Goal: Task Accomplishment & Management: Complete application form

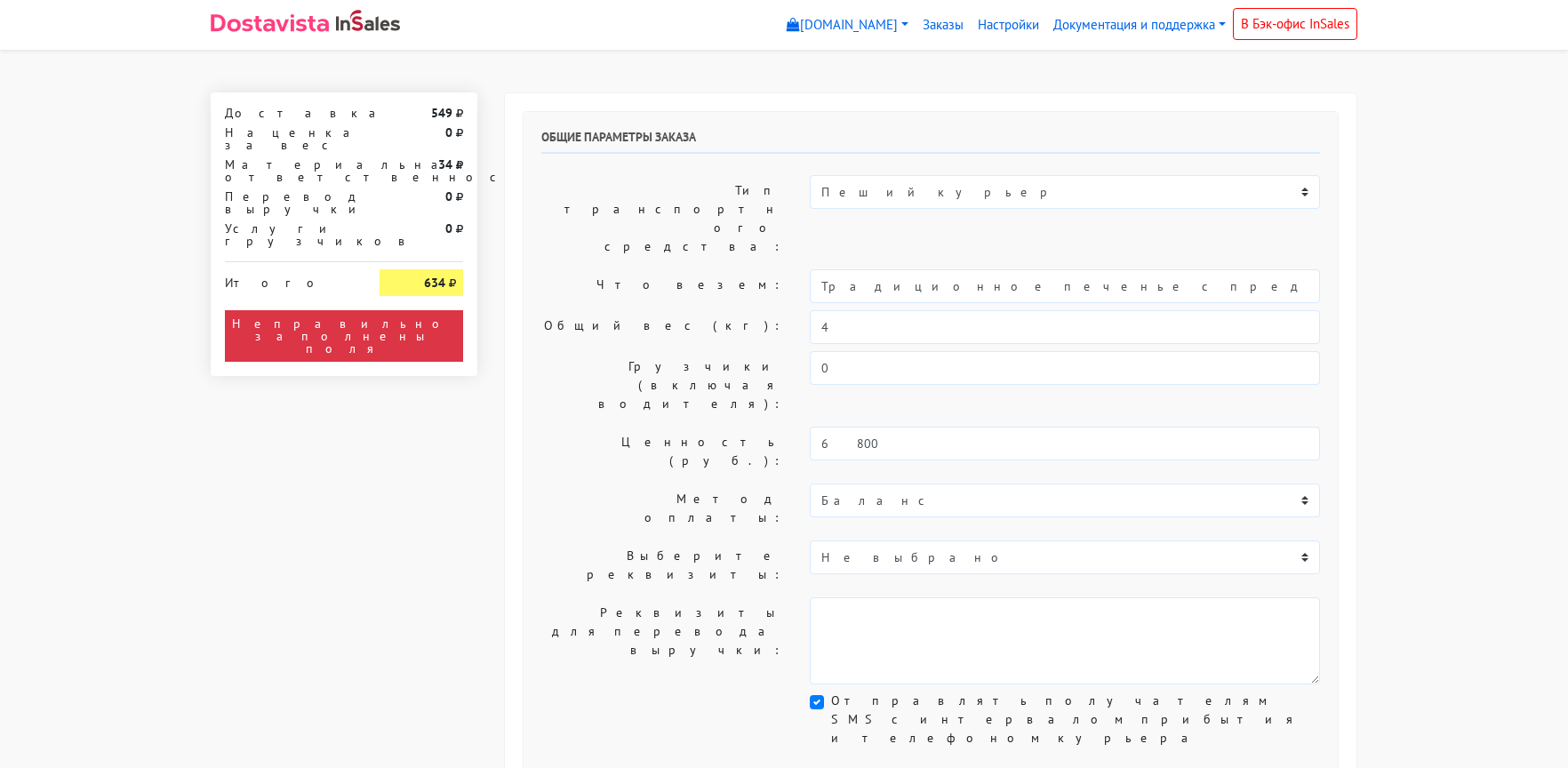
select select "10:00"
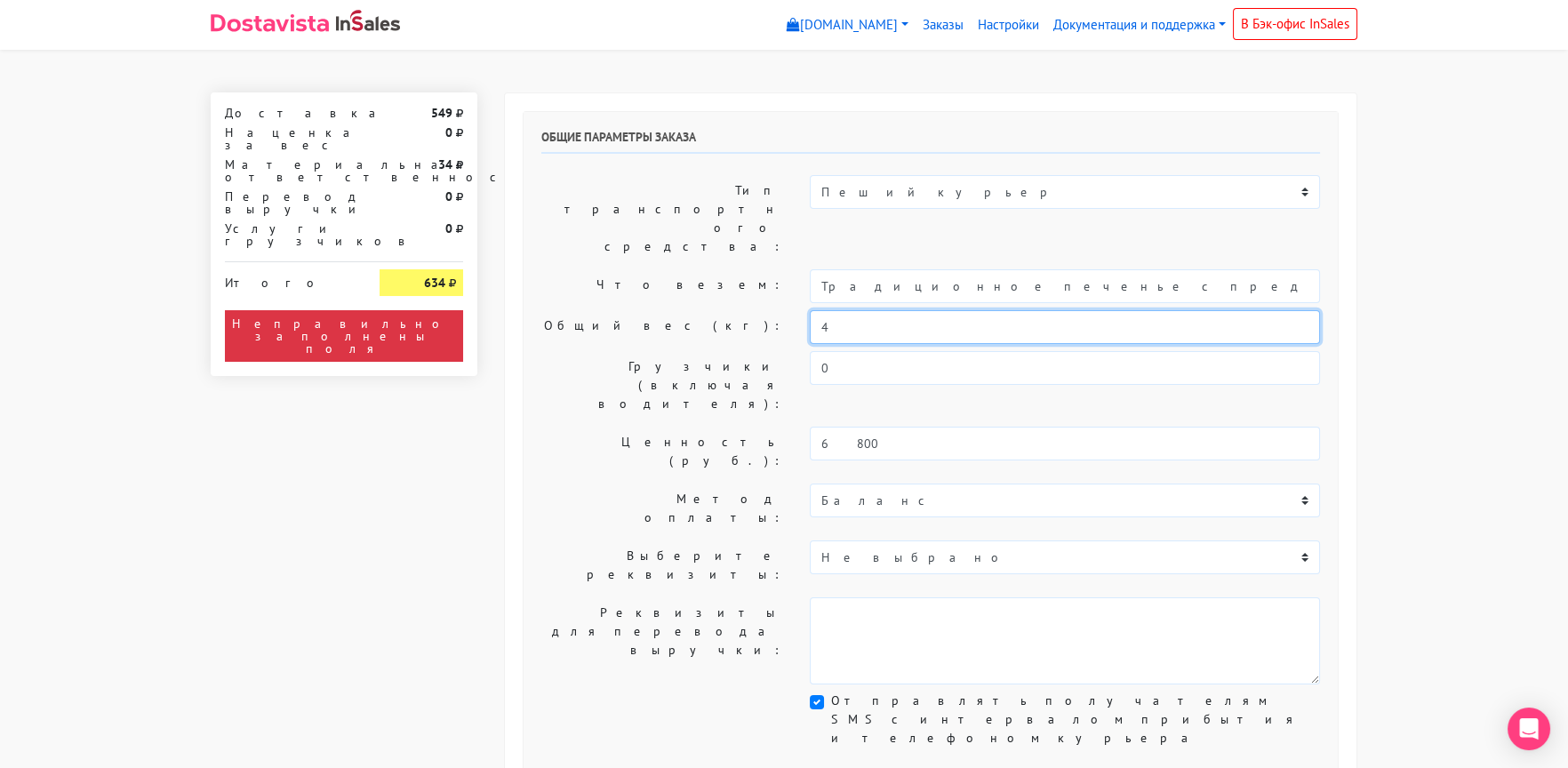
drag, startPoint x: 842, startPoint y: 274, endPoint x: 754, endPoint y: 274, distance: 88.0
click at [754, 310] on div "Общий вес (кг): 4" at bounding box center [930, 327] width 805 height 34
type input "3"
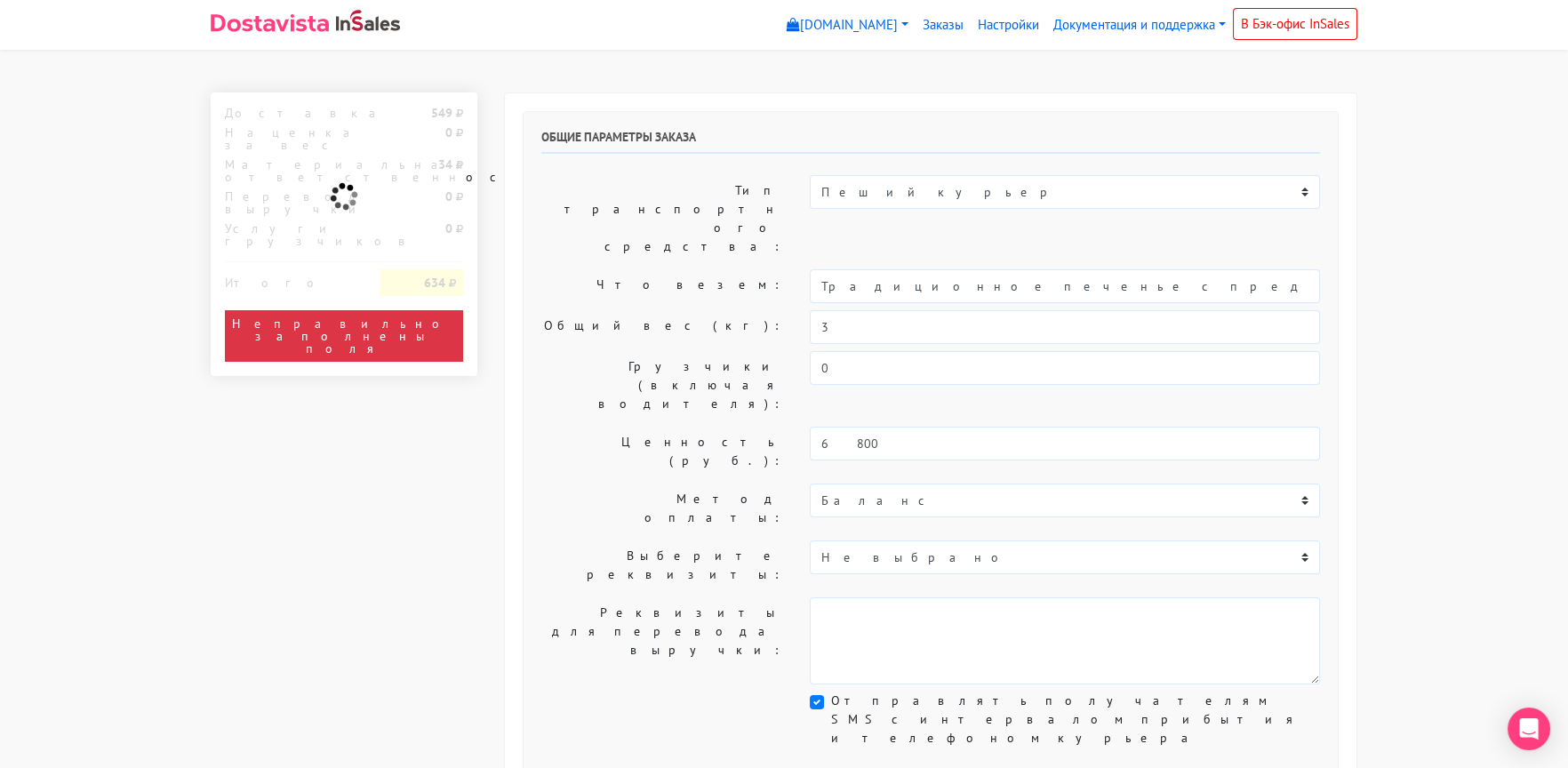
click at [597, 310] on label "Общий вес (кг):" at bounding box center [662, 327] width 269 height 34
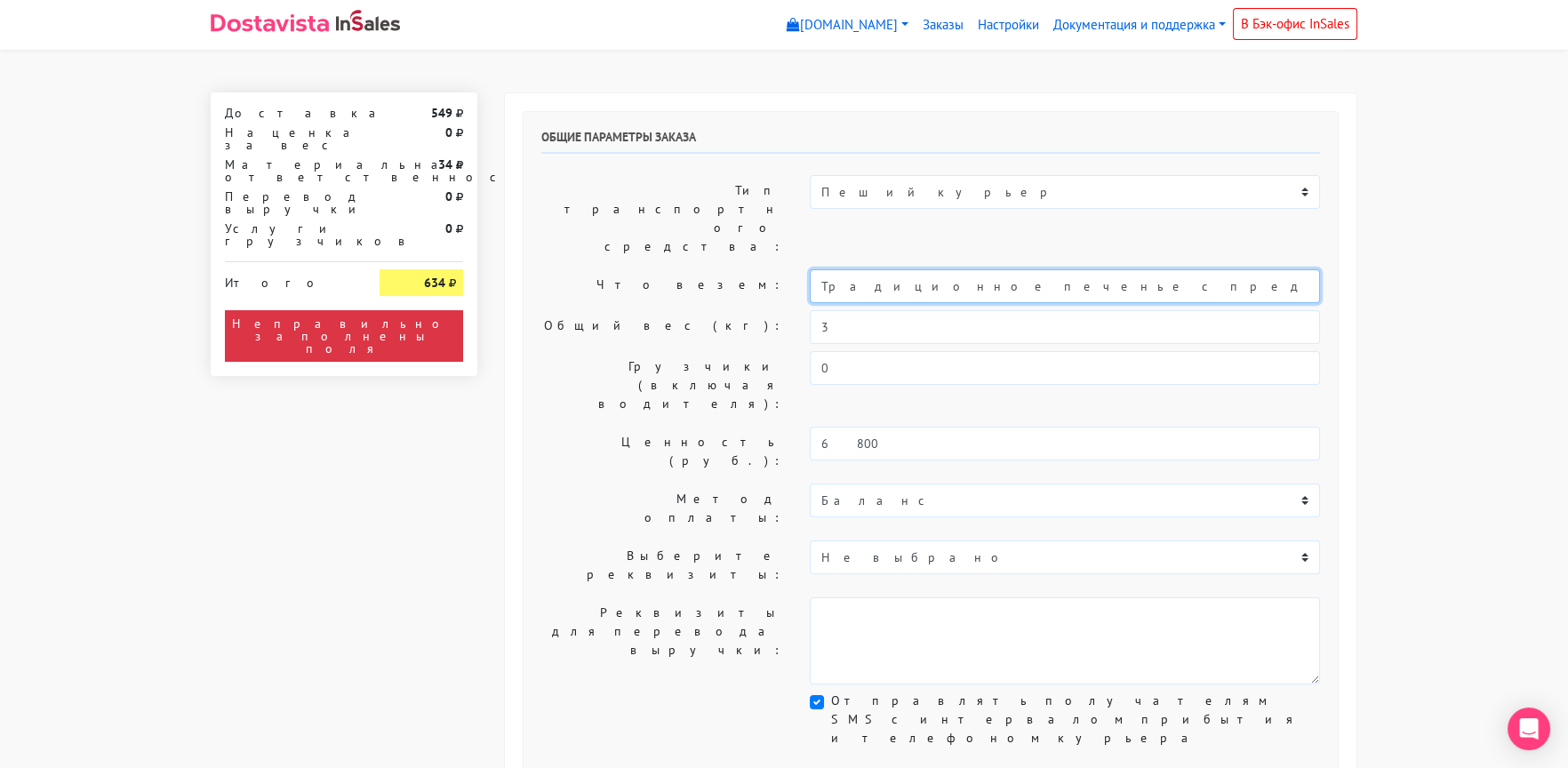
click at [813, 269] on input "Традиционное печенье с предсказаниями (Текст на заказ)" at bounding box center [1064, 286] width 510 height 34
type input "Короб: 30*30*30 см, 3 кг // Традиционное печенье с предсказаниями (Текст на зак…"
click at [596, 310] on label "Общий вес (кг):" at bounding box center [662, 327] width 269 height 34
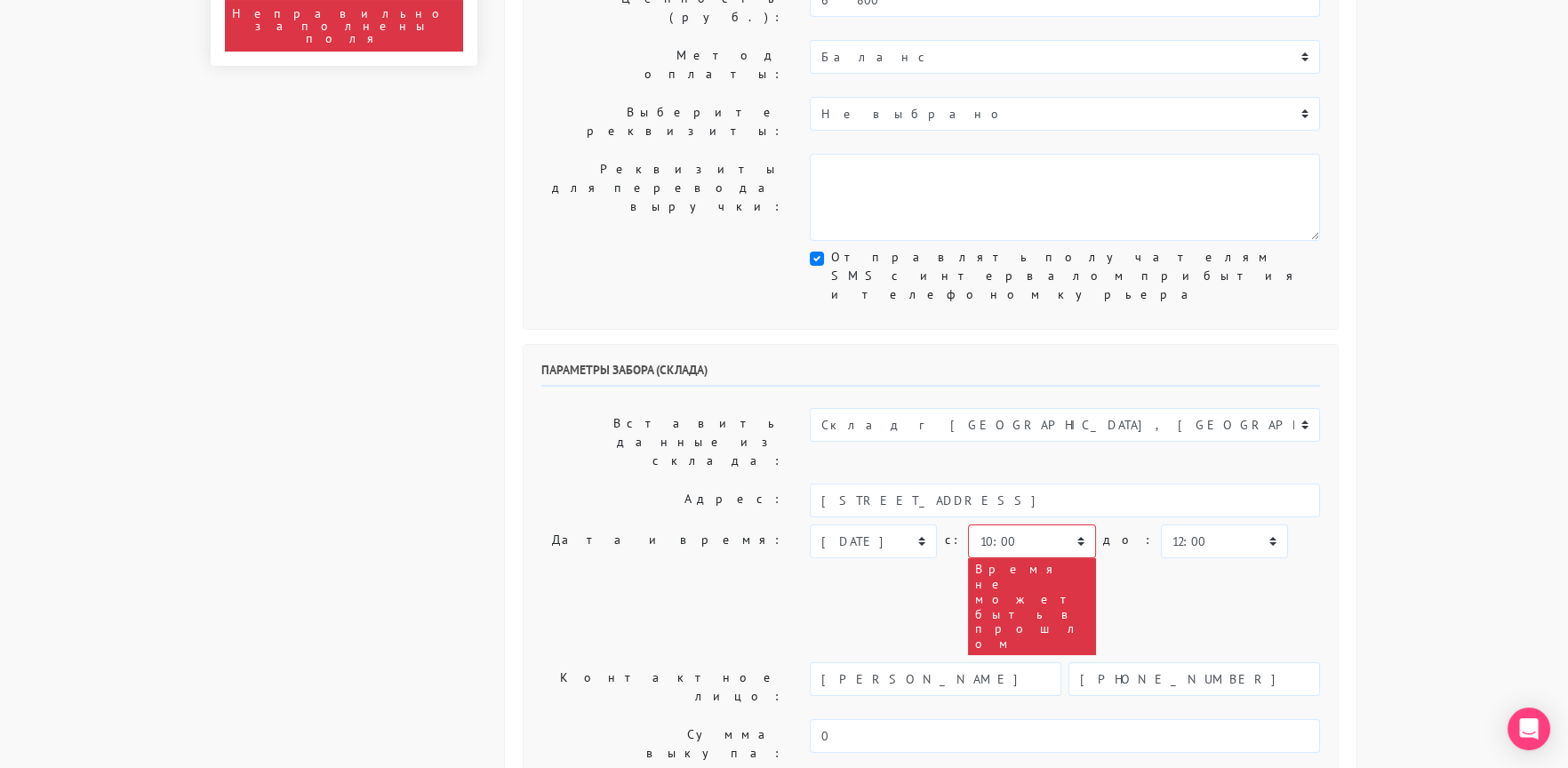
scroll to position [443, 0]
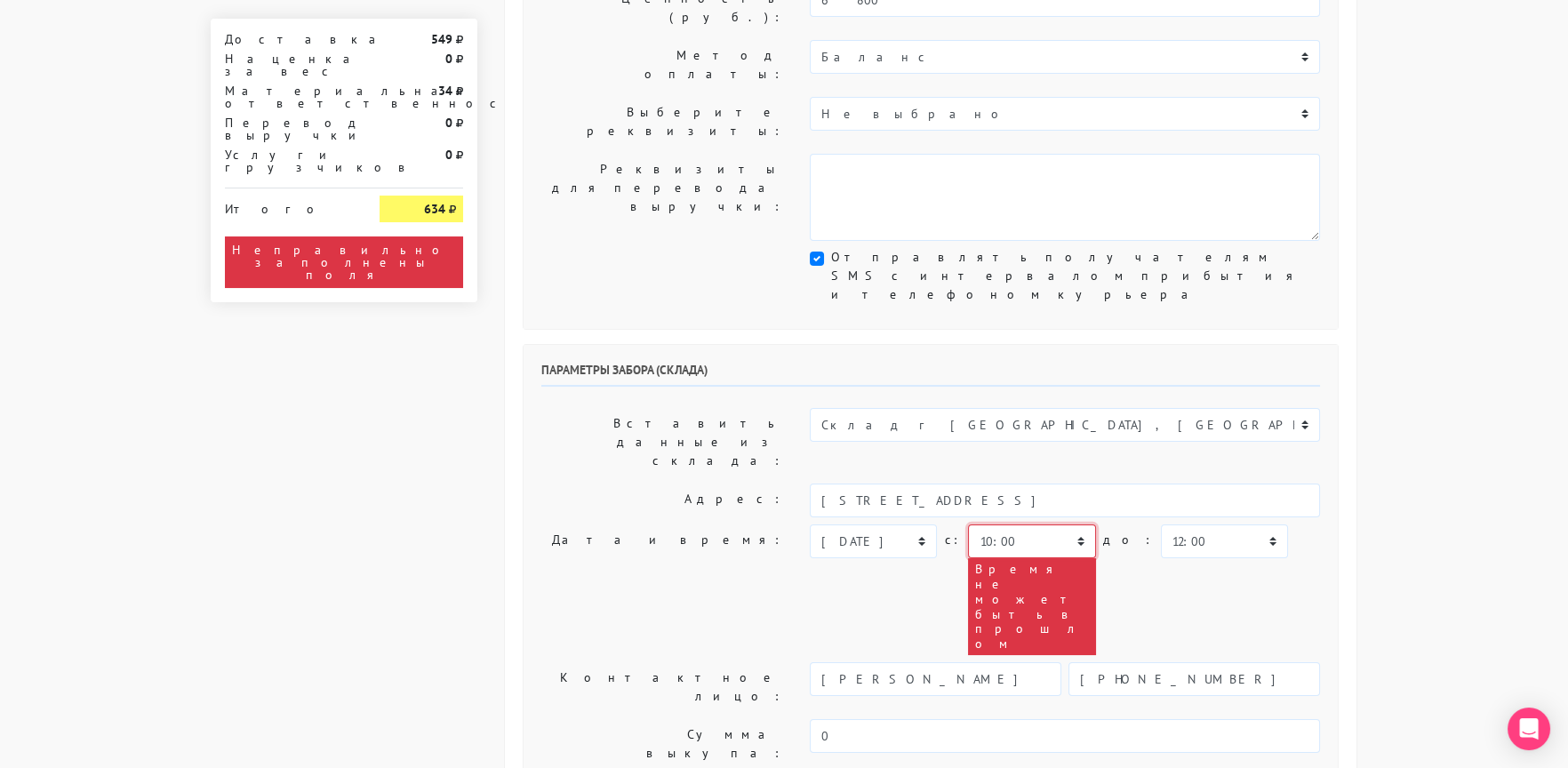
click at [986, 524] on select "00:00 00:30 01:00 01:30 02:00 02:30 03:00 03:30 04:00 04:30 05:00 05:30 06:00 0…" at bounding box center [1031, 541] width 127 height 34
select select "11:30"
click at [968, 524] on select "00:00 00:30 01:00 01:30 02:00 02:30 03:00 03:30 04:00 04:30 05:00 05:30 06:00 0…" at bounding box center [1031, 541] width 127 height 34
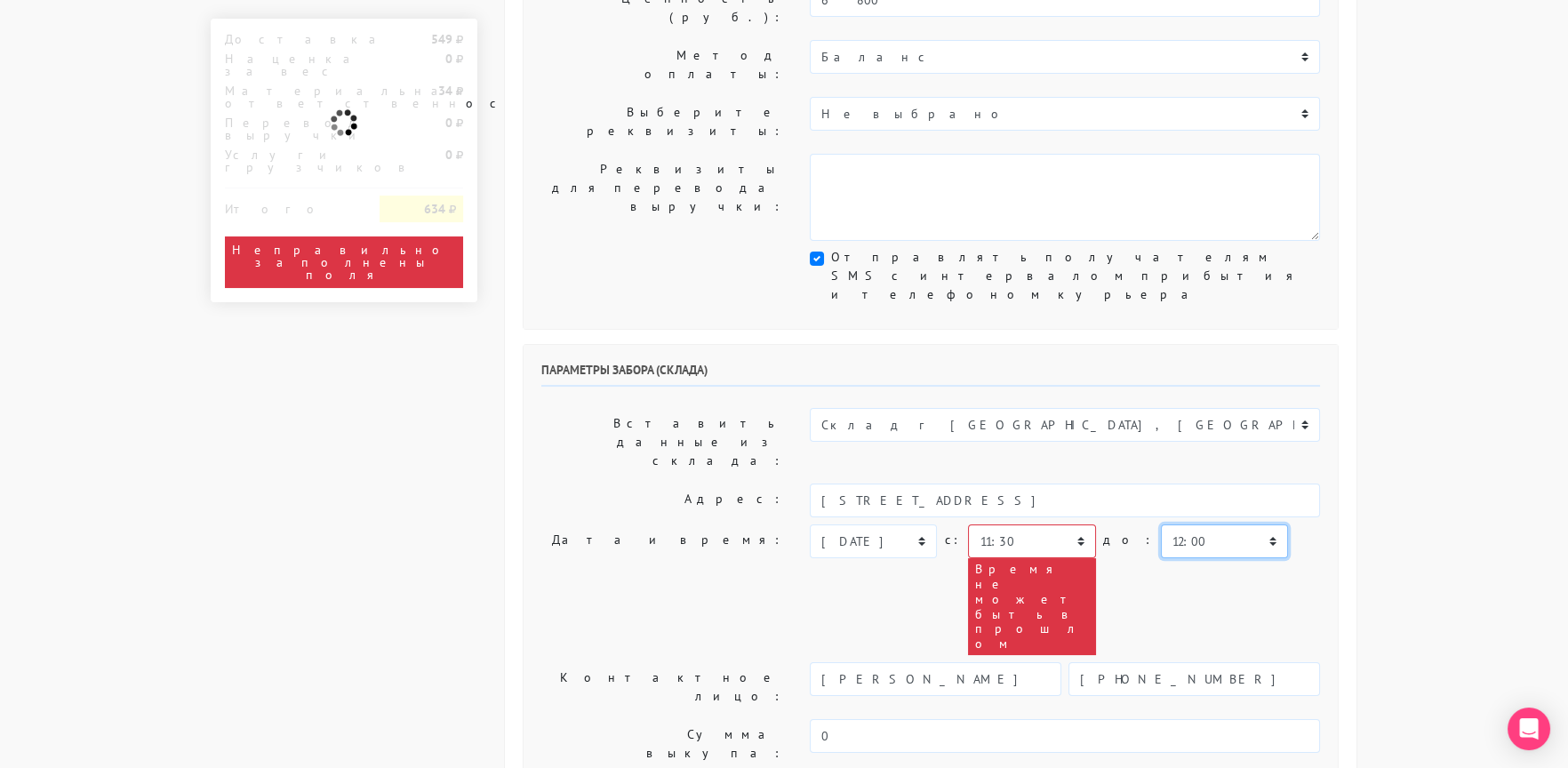
click at [1167, 524] on select "00:00 00:30 01:00 01:30 02:00 02:30 03:00 03:30 04:00 04:30 05:00 05:30 06:00 0…" at bounding box center [1224, 541] width 127 height 34
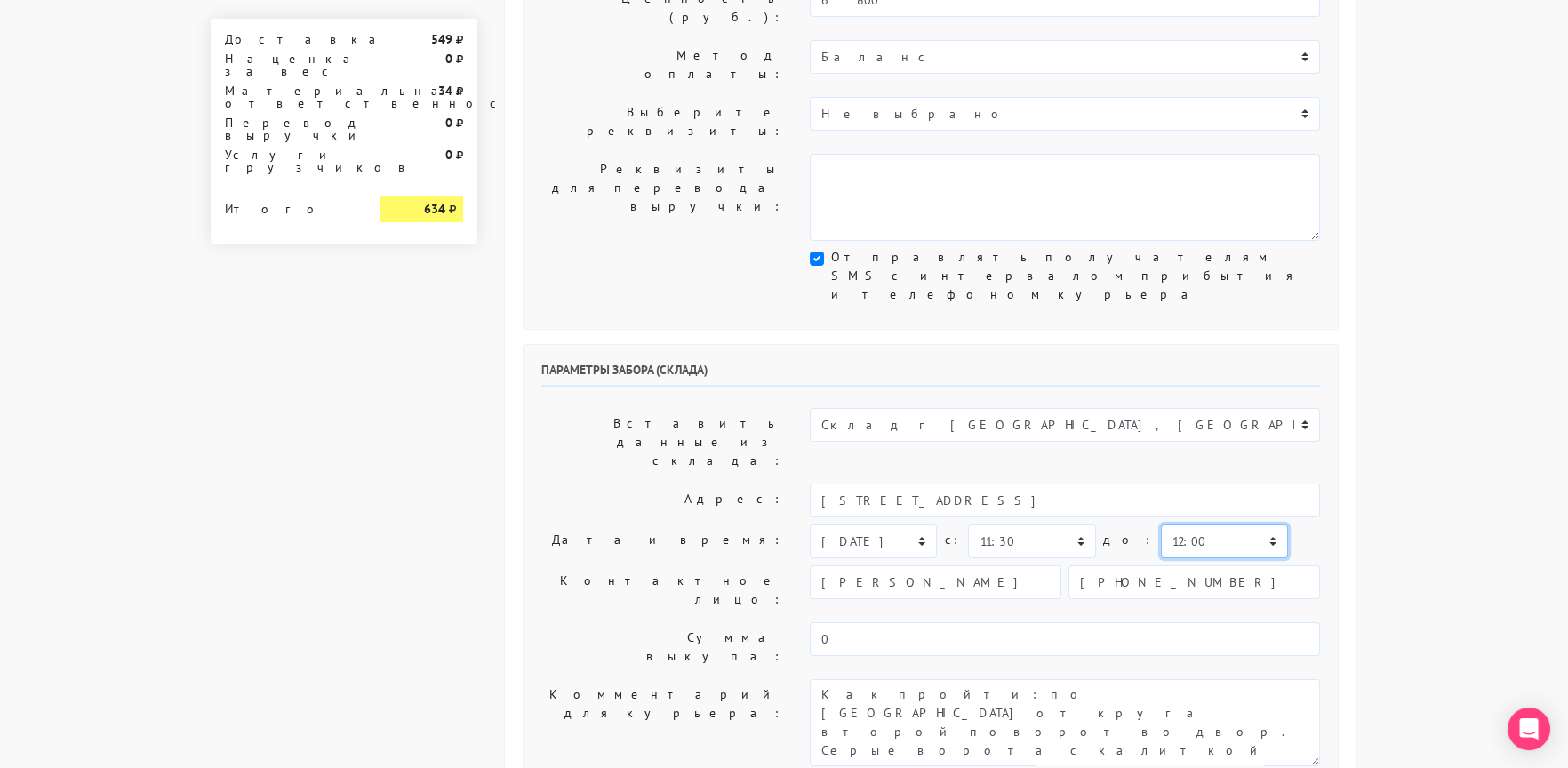
select select "13:30"
click at [1161, 524] on select "00:00 00:30 01:00 01:30 02:00 02:30 03:00 03:30 04:00 04:30 05:00 05:30 06:00 0…" at bounding box center [1224, 541] width 127 height 34
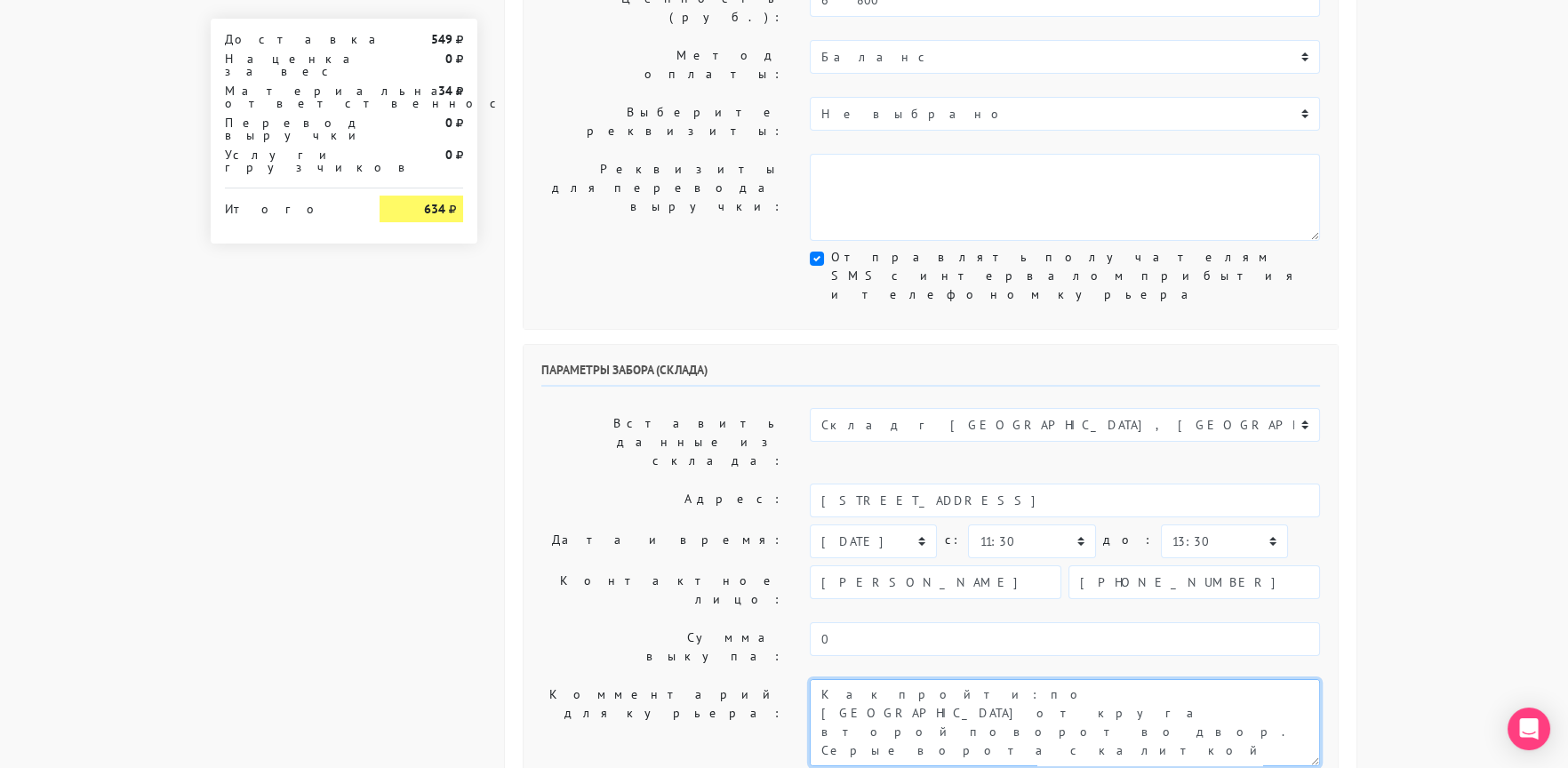
click at [810, 679] on textarea "Как пройти: по [GEOGRAPHIC_DATA] от круга второй поворот во двор. Серые ворота …" at bounding box center [1064, 722] width 510 height 87
type textarea "Заказ 29870. Как пройти: по [GEOGRAPHIC_DATA] от круга второй поворот во двор. …"
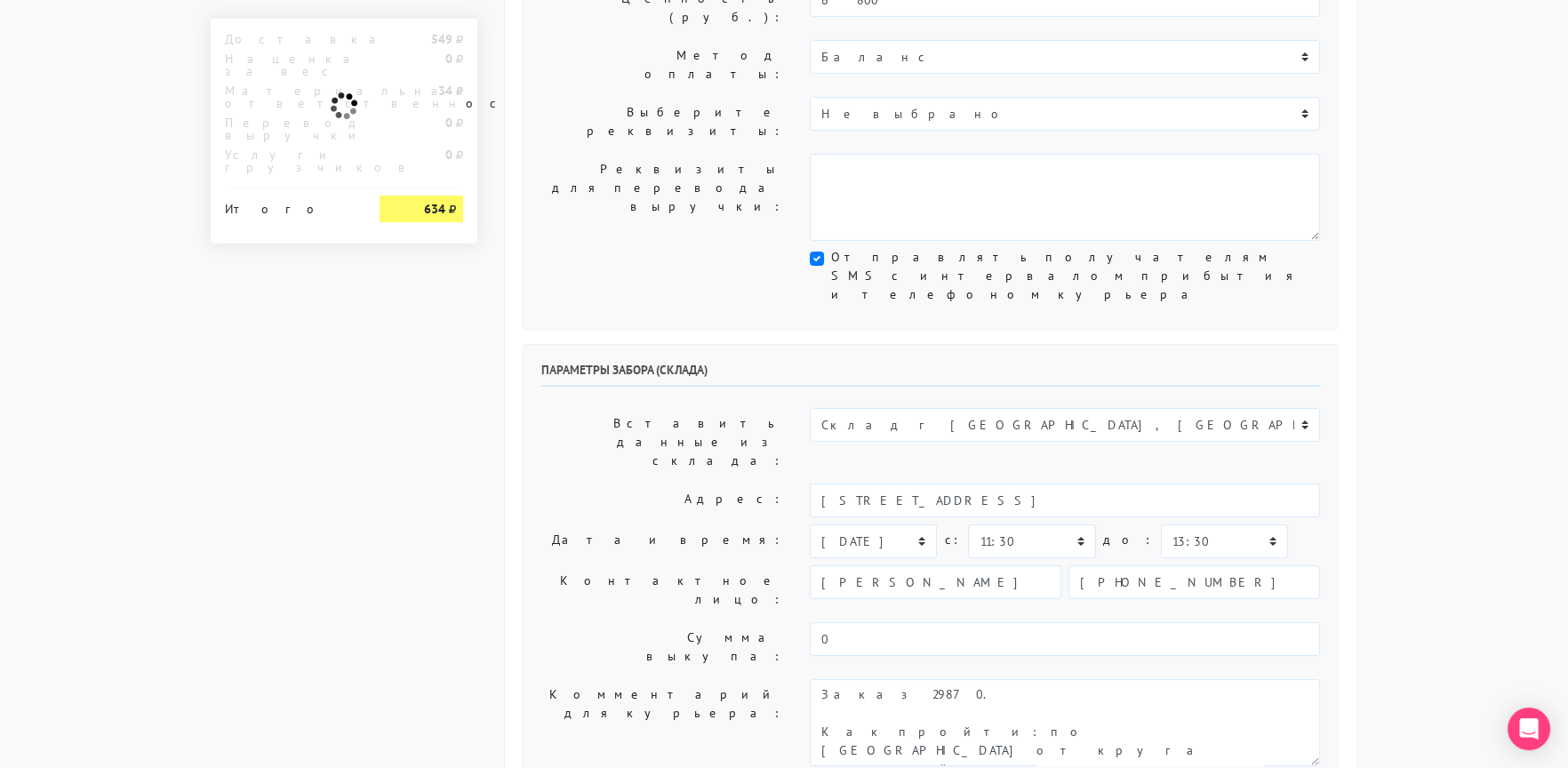
click at [644, 433] on div "Параметры забора (склада) Вставить данные из склада: Склад г [GEOGRAPHIC_DATA],…" at bounding box center [930, 567] width 815 height 446
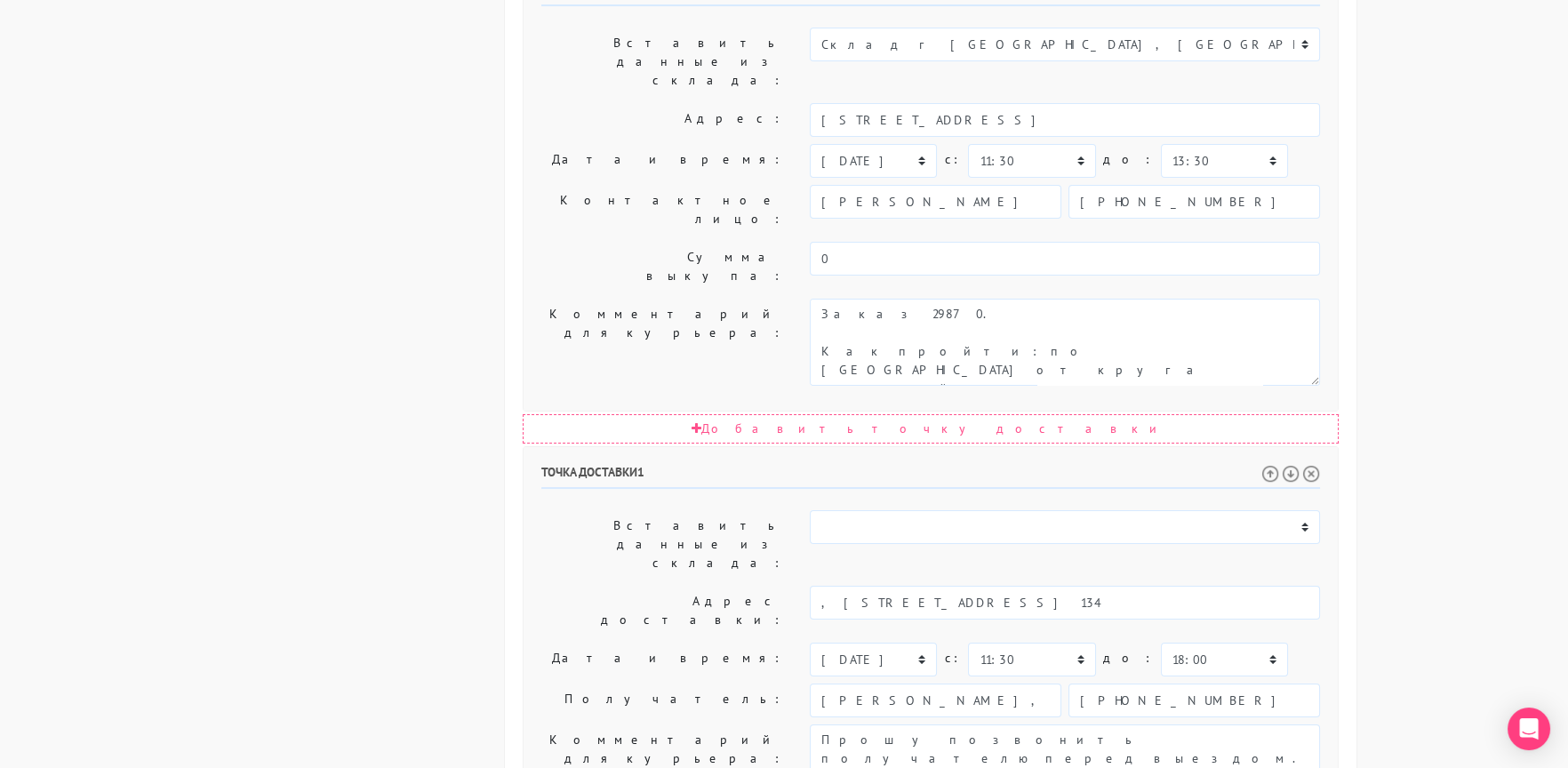
scroll to position [868, 0]
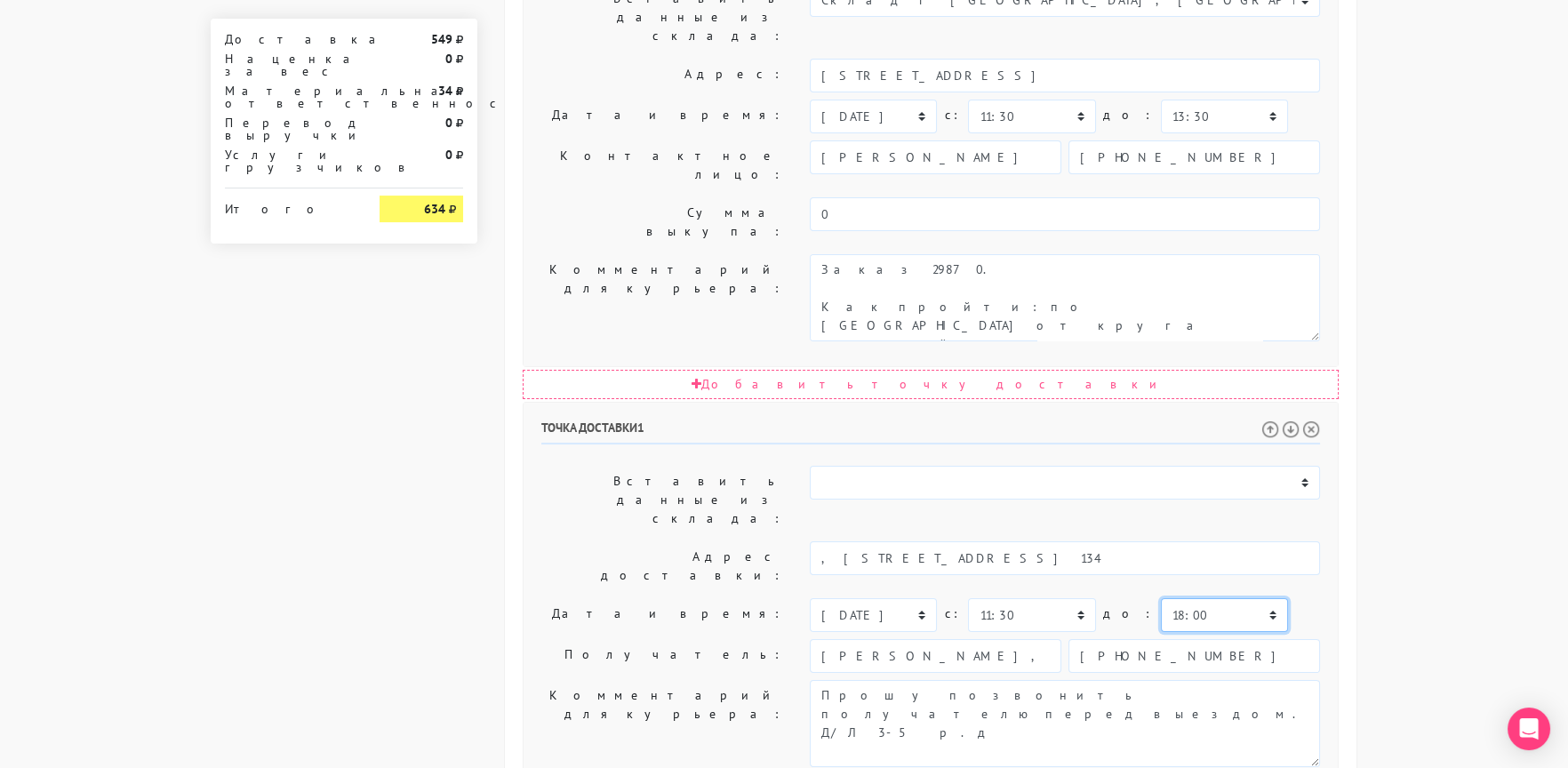
click at [1161, 598] on select "00:00 00:30 01:00 01:30 02:00 02:30 03:00 03:30 04:00 04:30 05:00 05:30 06:00 0…" at bounding box center [1224, 615] width 127 height 34
select select "17:30"
click at [1161, 598] on select "00:00 00:30 01:00 01:30 02:00 02:30 03:00 03:30 04:00 04:30 05:00 05:30 06:00 0…" at bounding box center [1224, 615] width 127 height 34
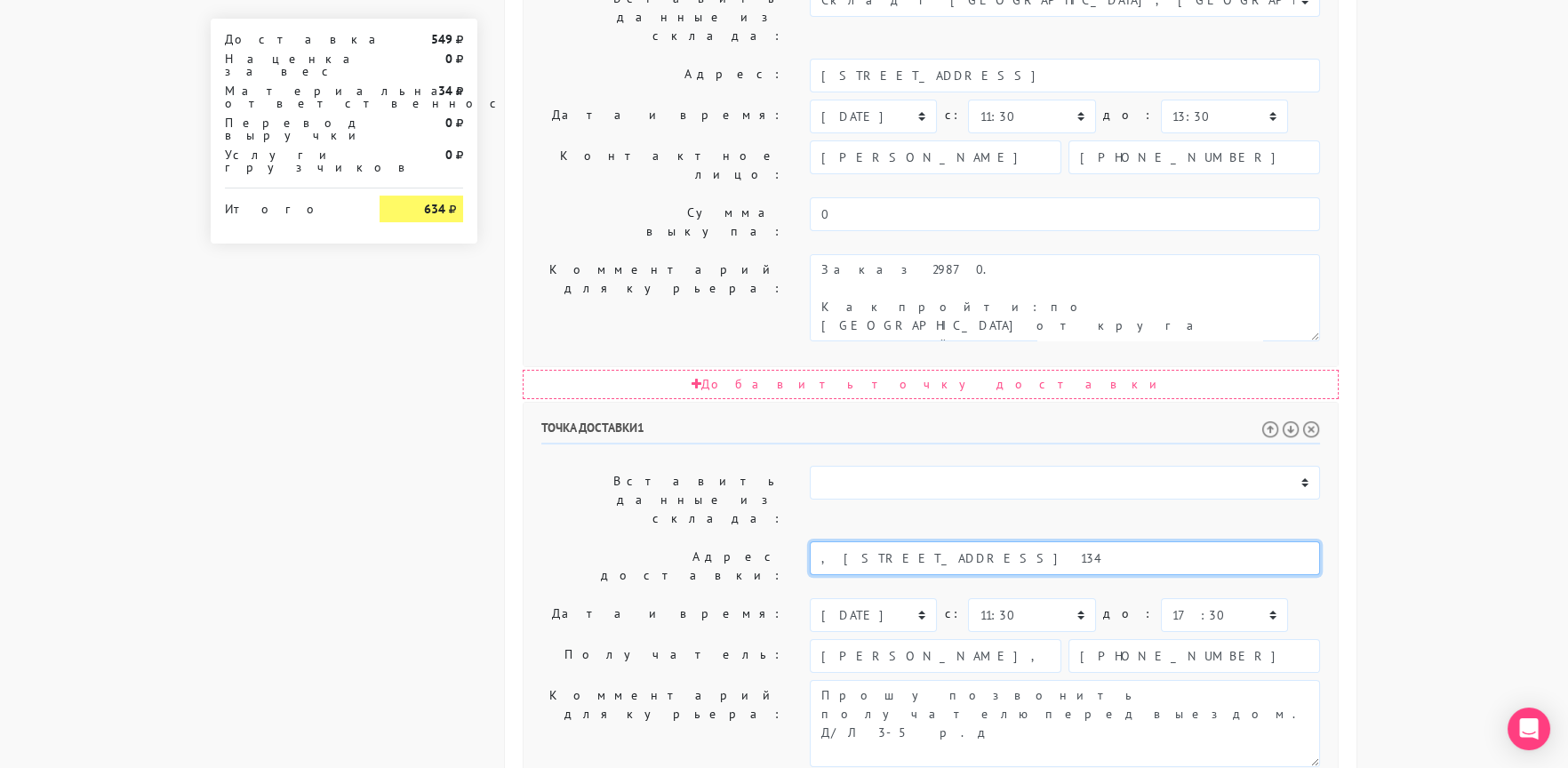
click at [1089, 541] on input ", [STREET_ADDRESS] 134" at bounding box center [1064, 558] width 510 height 34
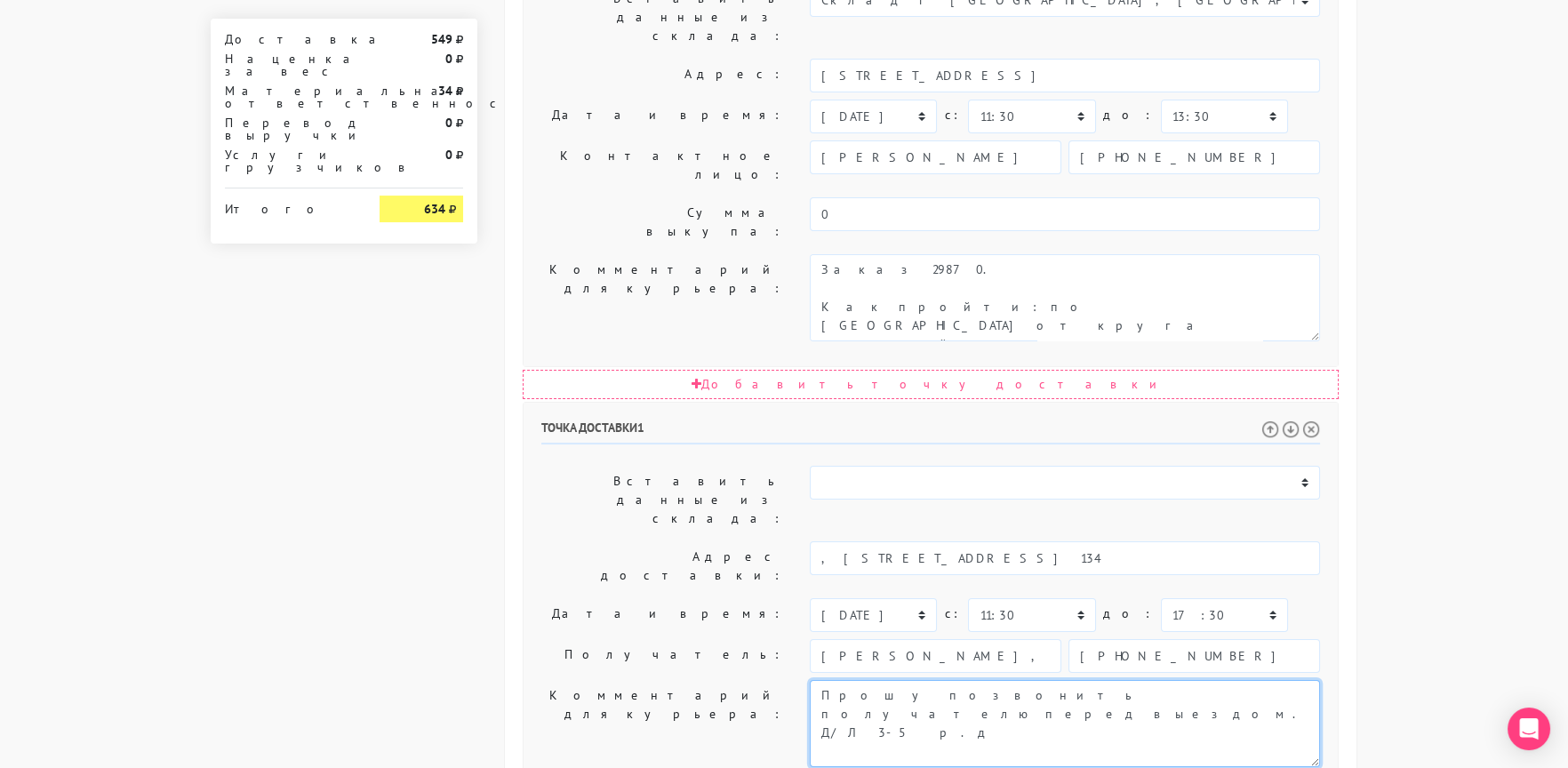
drag, startPoint x: 1082, startPoint y: 403, endPoint x: 1223, endPoint y: 412, distance: 141.3
click at [1223, 680] on textarea "Прошу позвонить получателю перед выездом. Д/Л 3-5 р.д" at bounding box center [1064, 723] width 510 height 87
paste textarea ", [STREET_ADDRESS] 134"
click at [588, 598] on label "Дата и время:" at bounding box center [662, 615] width 269 height 34
click at [1040, 680] on textarea "Прошу позвонить получателю перед выездом. Д/Л 3-5 р.д" at bounding box center [1064, 723] width 510 height 87
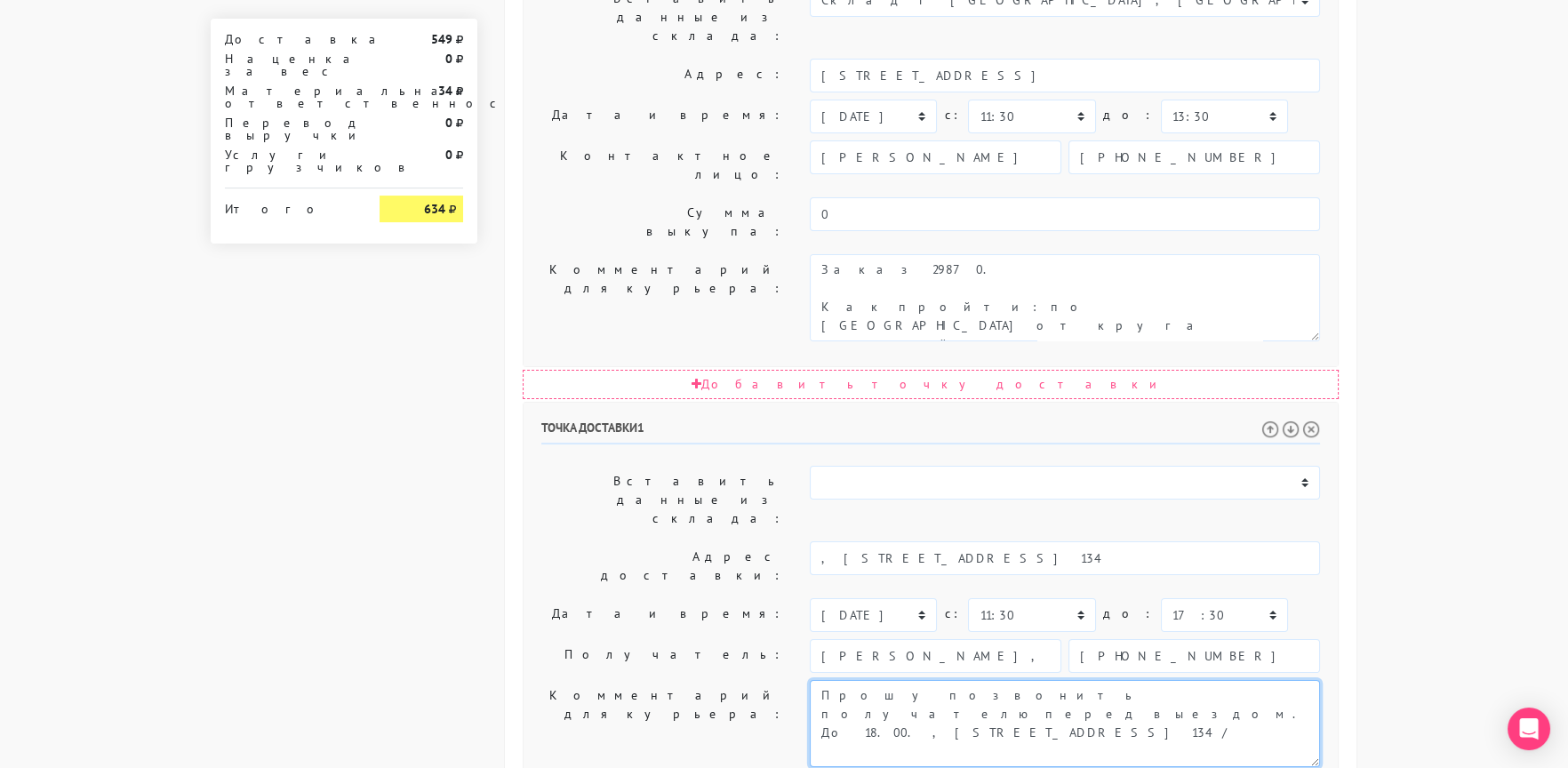
paste textarea "[PHONE_NUMBER] телефон для доставки"
click at [1157, 638] on input "[PHONE_NUMBER]" at bounding box center [1194, 655] width 252 height 34
click at [903, 680] on textarea "Прошу позвонить получателю перед выездом. Д/Л 3-5 р.д" at bounding box center [1064, 723] width 510 height 87
paste textarea "[PHONE_NUMBER]"
drag, startPoint x: 988, startPoint y: 422, endPoint x: 1079, endPoint y: 422, distance: 91.0
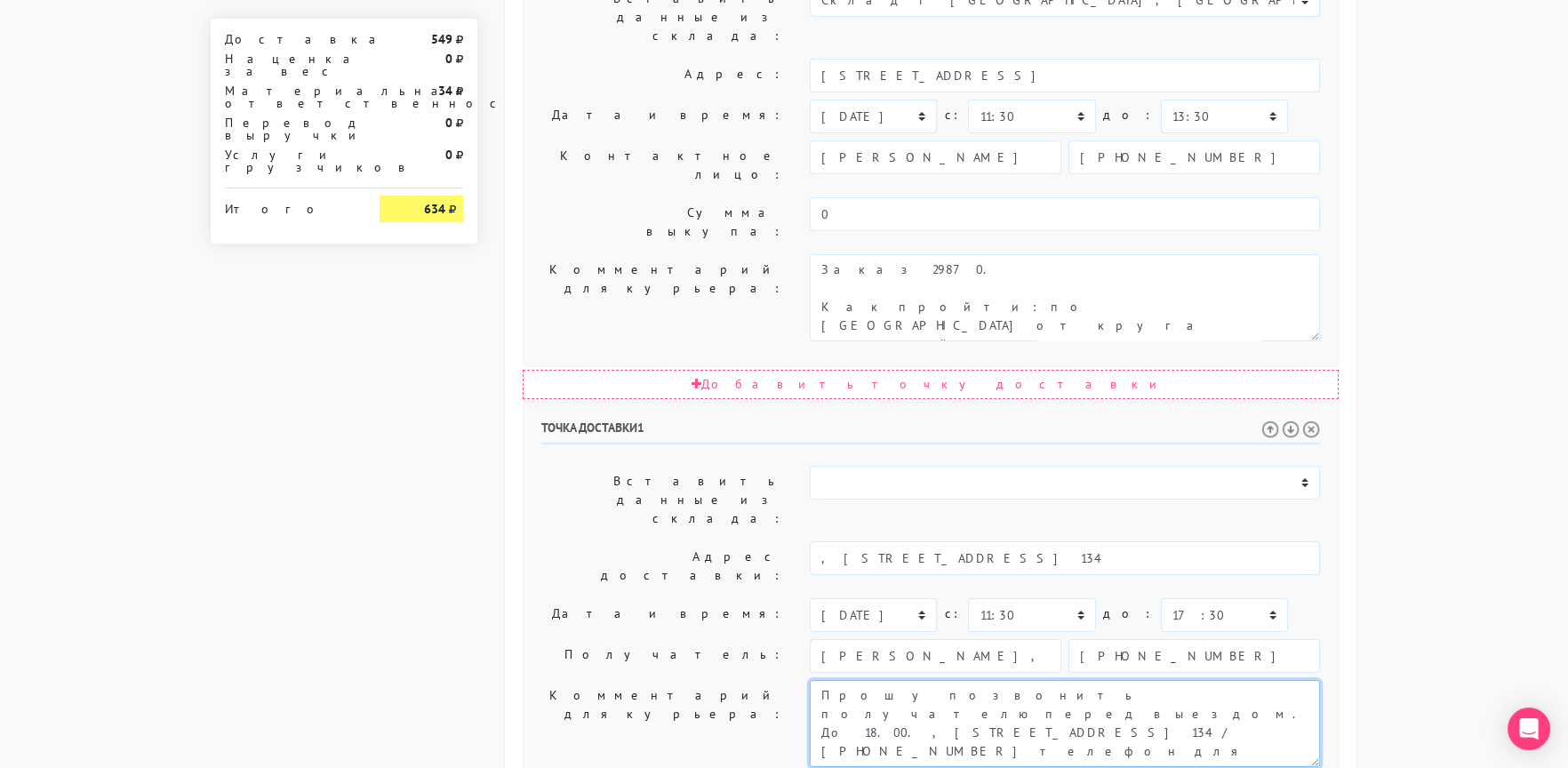
click at [1079, 680] on textarea "Прошу позвонить получателю перед выездом. Д/Л 3-5 р.д" at bounding box center [1064, 723] width 510 height 87
type textarea "Прошу позвонить получателю перед выездом. До 18.00. , [STREET_ADDRESS] 134 / [P…"
click at [1135, 638] on input "[PHONE_NUMBER]" at bounding box center [1194, 655] width 252 height 34
paste input "952 105 9019"
type input "[PHONE_NUMBER]"
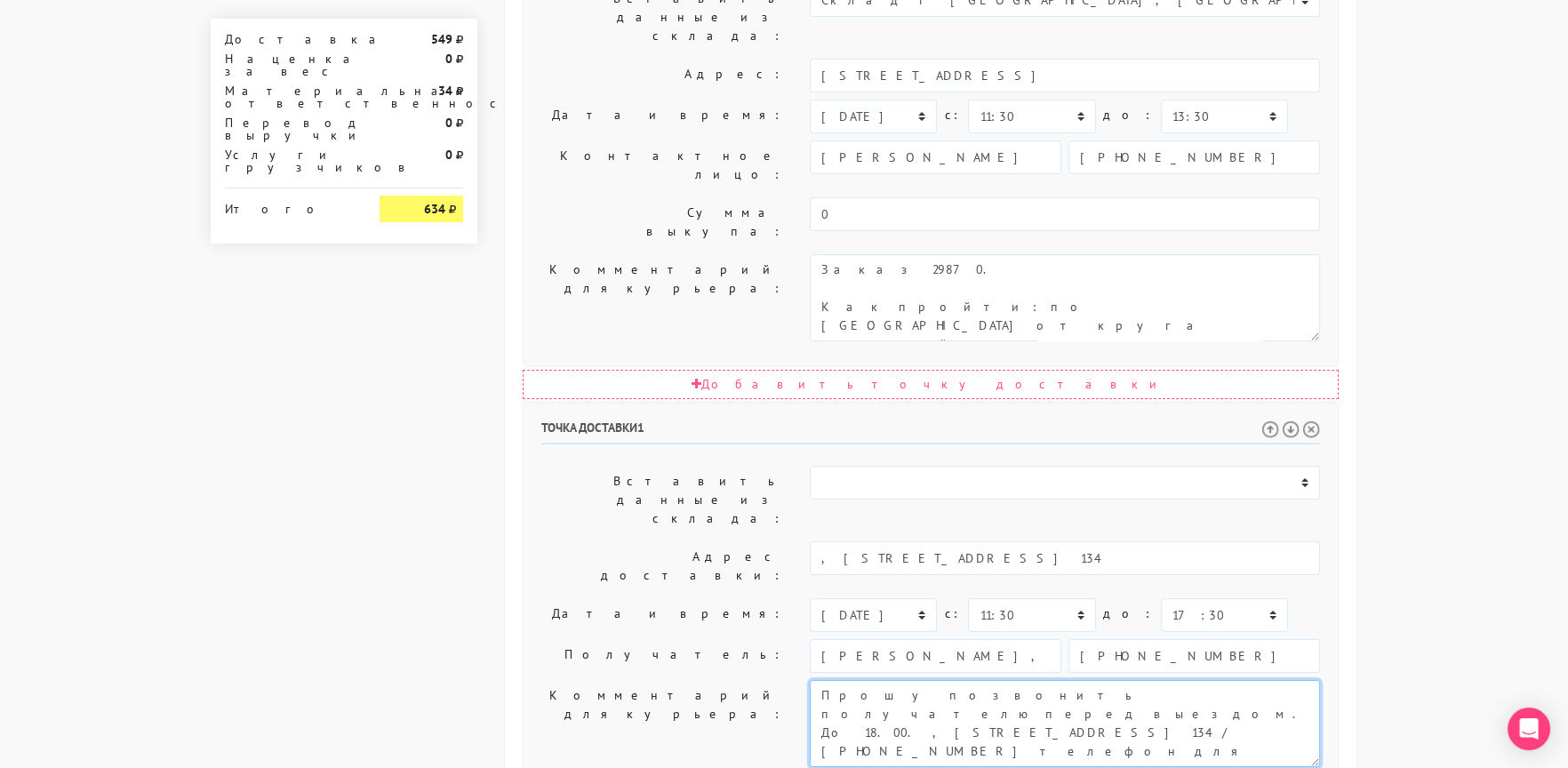
click at [1110, 680] on textarea "Прошу позвонить получателю перед выездом. Д/Л 3-5 р.д" at bounding box center [1064, 723] width 510 height 87
drag, startPoint x: 1110, startPoint y: 422, endPoint x: 1169, endPoint y: 422, distance: 59.0
click at [1169, 680] on textarea "Прошу позвонить получателю перед выездом. Д/Л 3-5 р.д" at bounding box center [1064, 723] width 510 height 87
drag, startPoint x: 987, startPoint y: 362, endPoint x: 666, endPoint y: 361, distance: 321.0
click at [666, 638] on div "Получатель: [PERSON_NAME], ООО «Спинон» [PHONE_NUMBER]" at bounding box center [930, 655] width 805 height 34
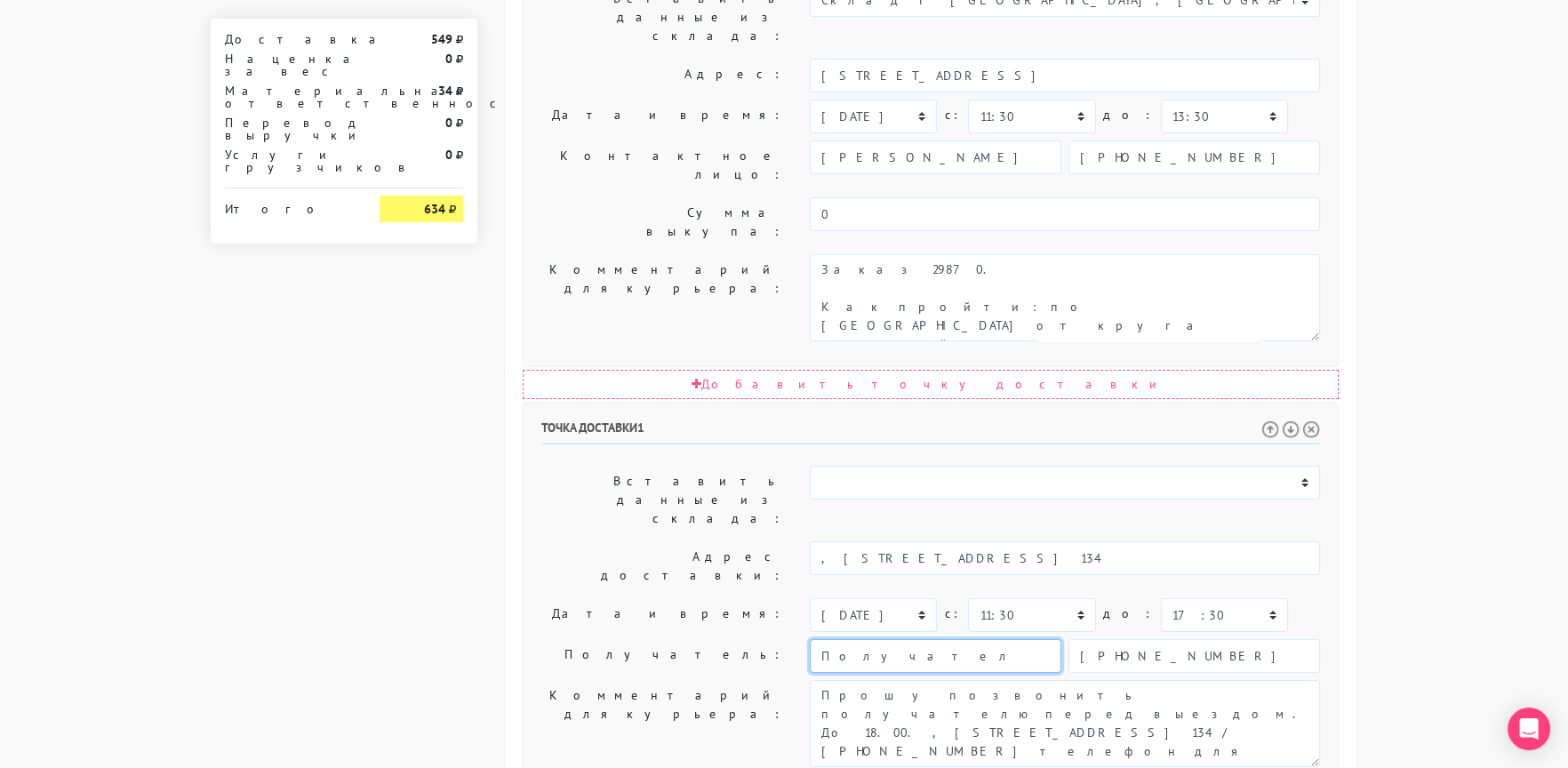
type input "Получатель"
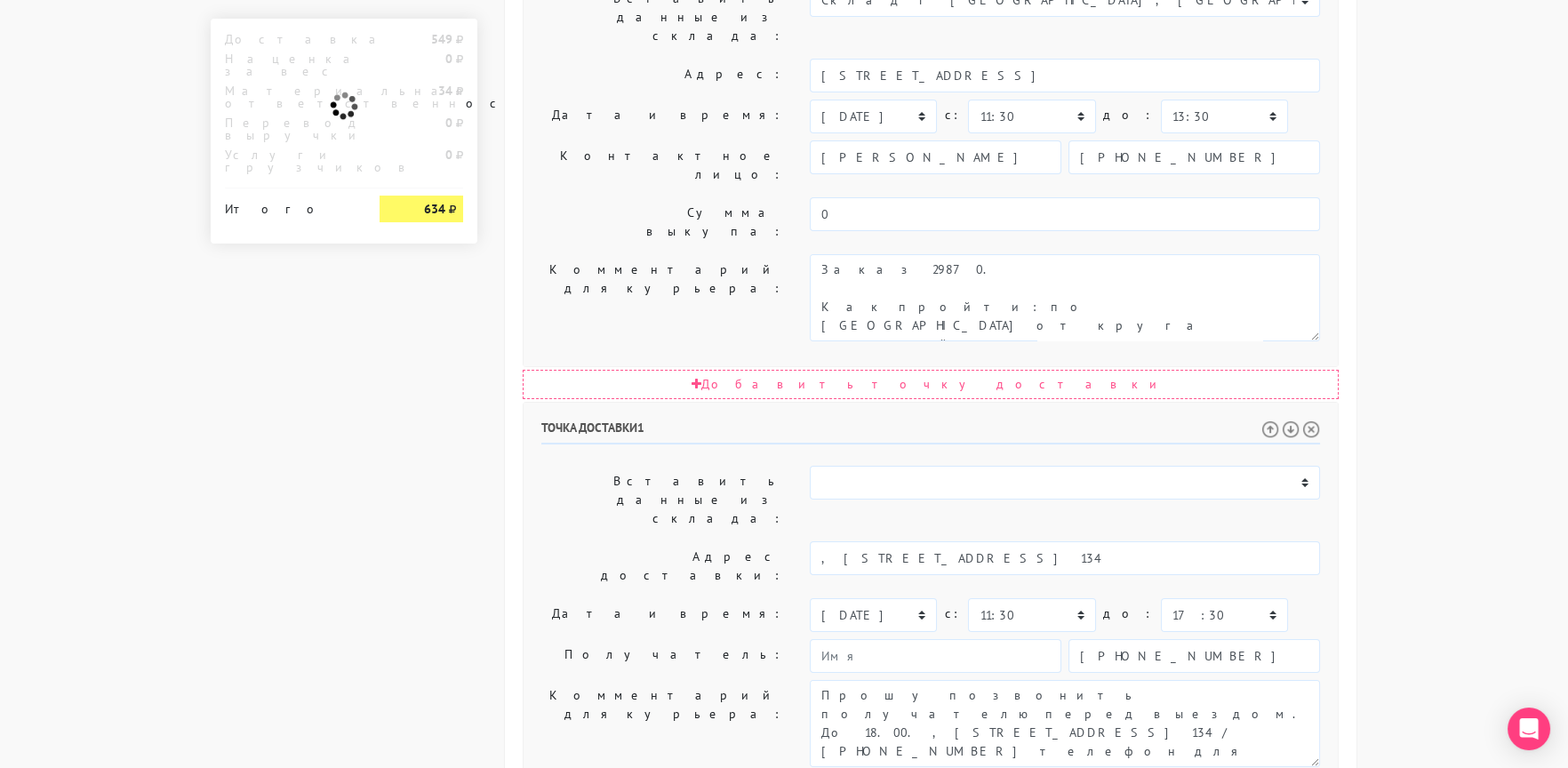
click at [666, 638] on label "Получатель:" at bounding box center [662, 655] width 269 height 34
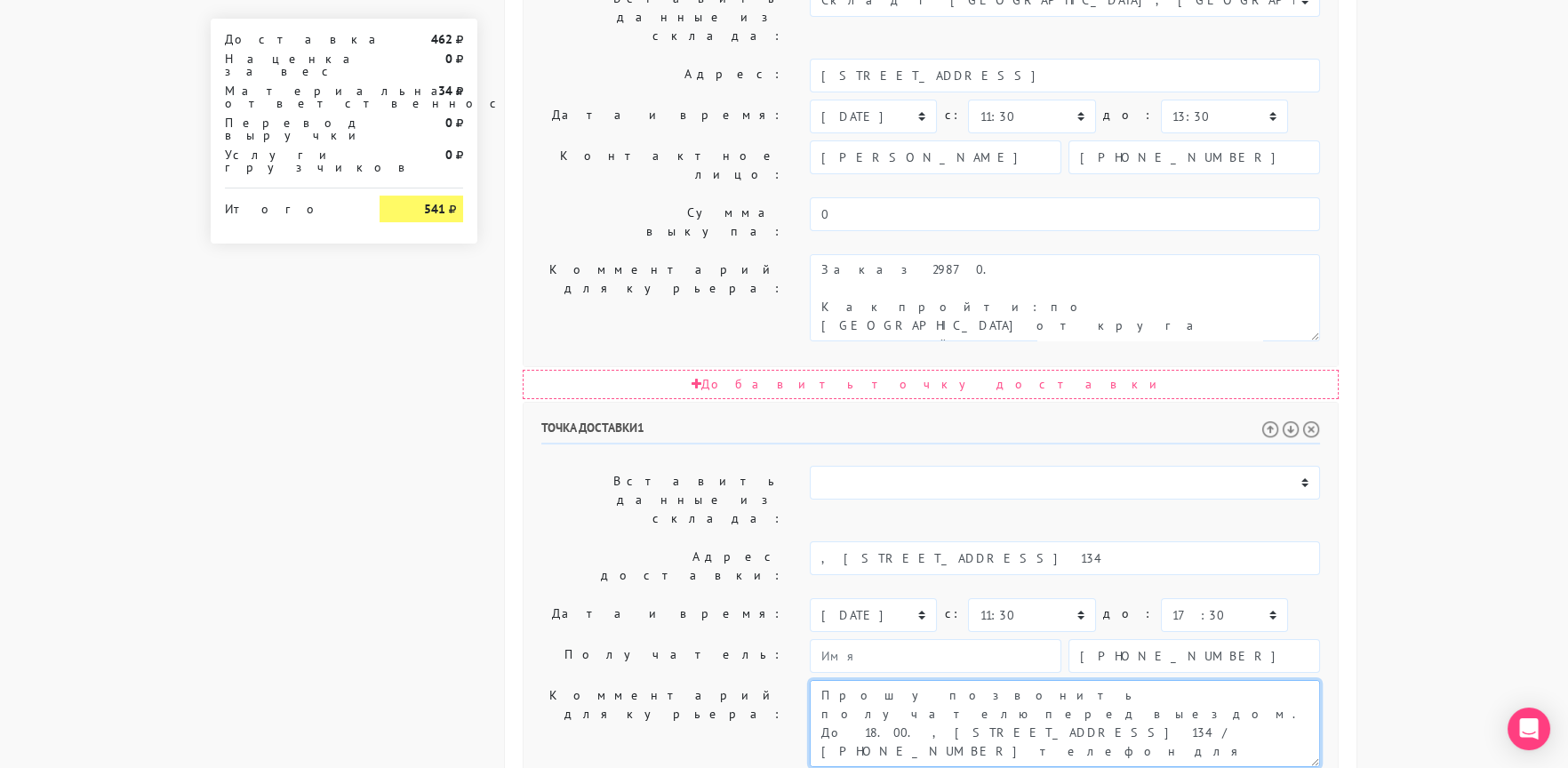
click at [1255, 680] on textarea "Прошу позвонить получателю перед выездом. Д/Л 3-5 р.д" at bounding box center [1064, 723] width 510 height 87
type textarea "Прошу позвонить получателю перед выездом. До 18.00. , [STREET_ADDRESS] 134 / [P…"
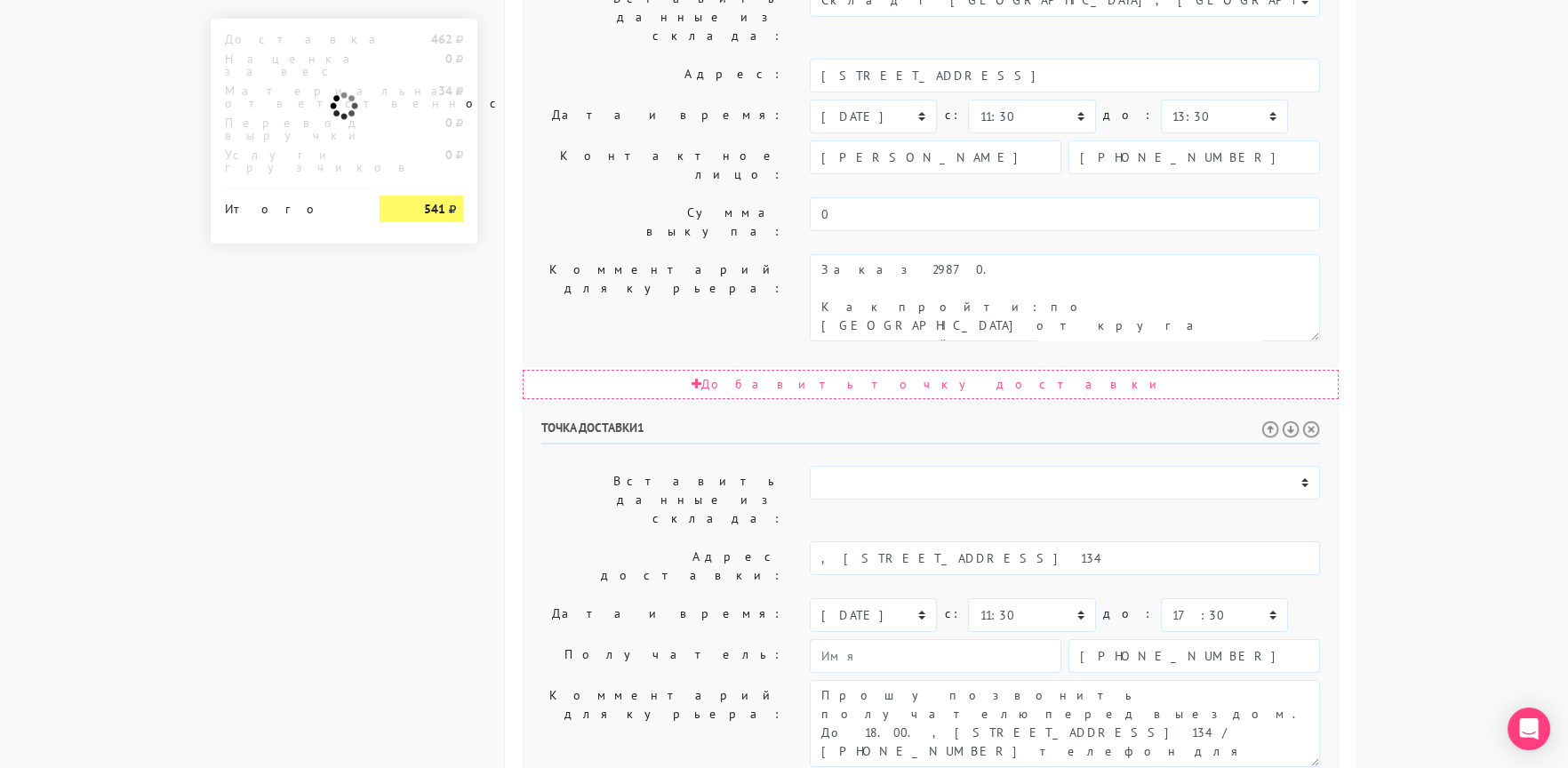
click at [628, 680] on label "Комментарий для курьера:" at bounding box center [662, 723] width 269 height 87
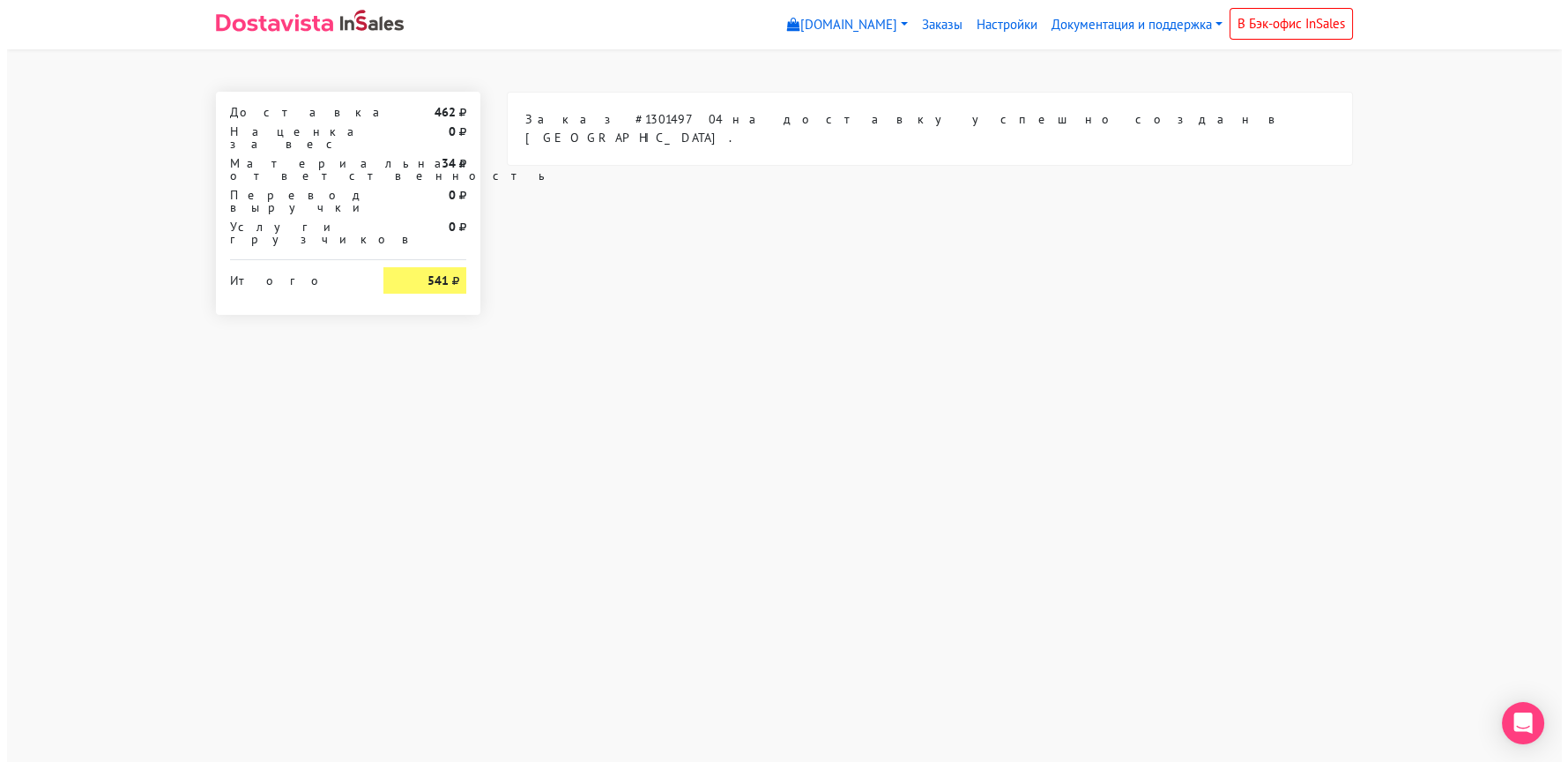
scroll to position [0, 0]
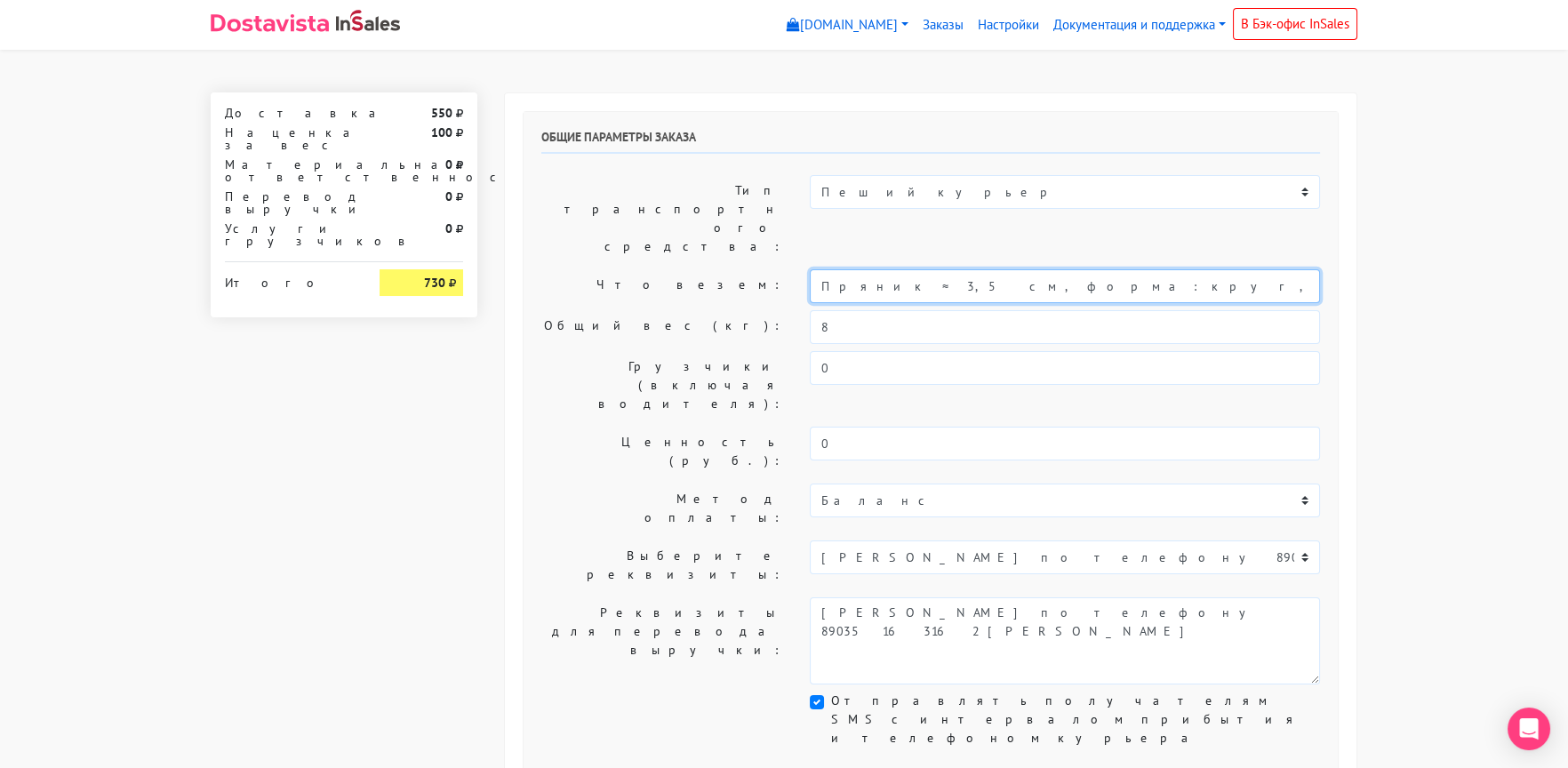
click at [817, 269] on input "Пряник ≈ 3,5 см, форма: круг, квадрат, звездочка, сердечко, котик, бабочка, цве…" at bounding box center [1064, 286] width 510 height 34
drag, startPoint x: 860, startPoint y: 233, endPoint x: 1498, endPoint y: 247, distance: 638.2
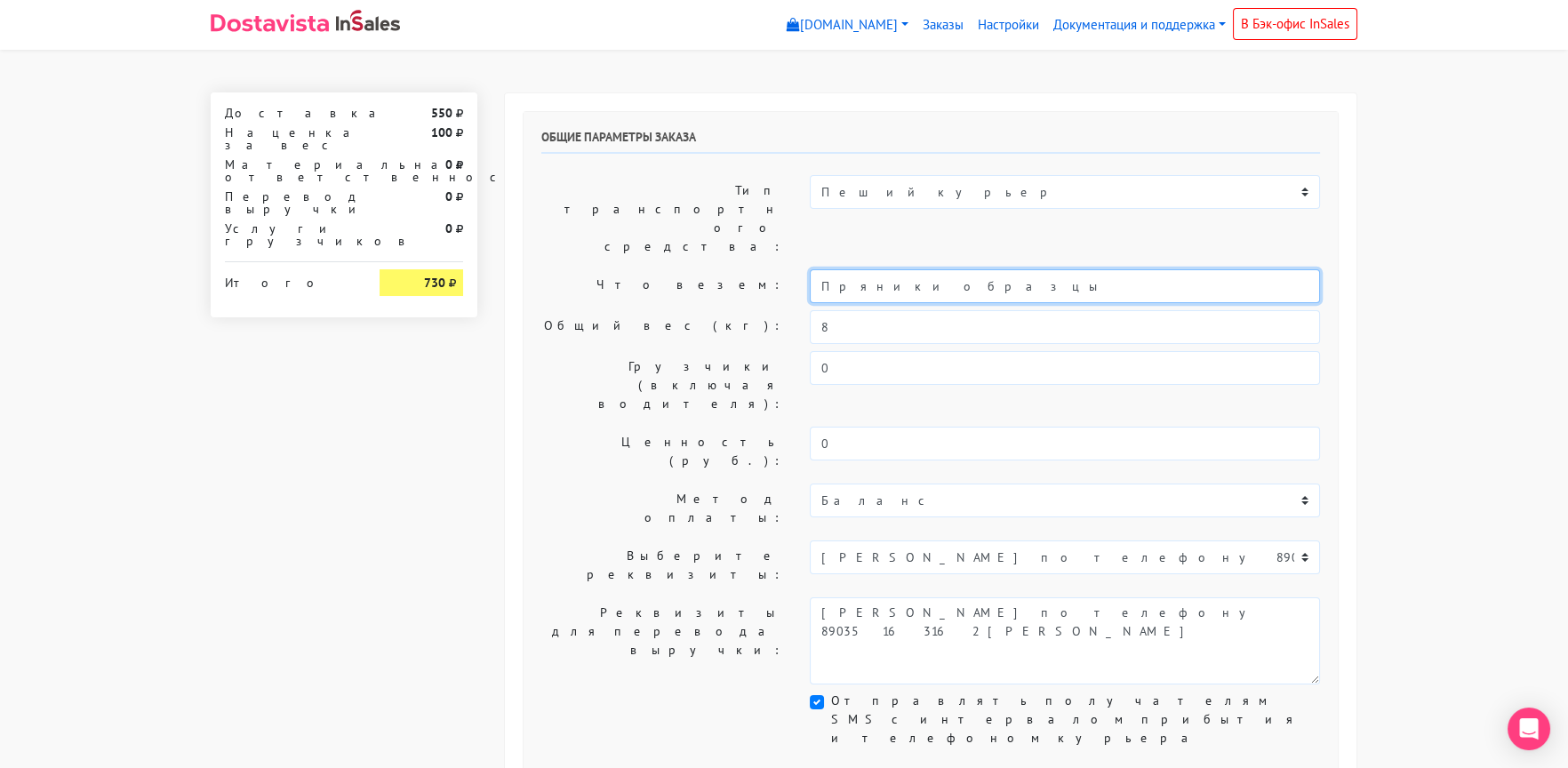
type input "Пряники образцы"
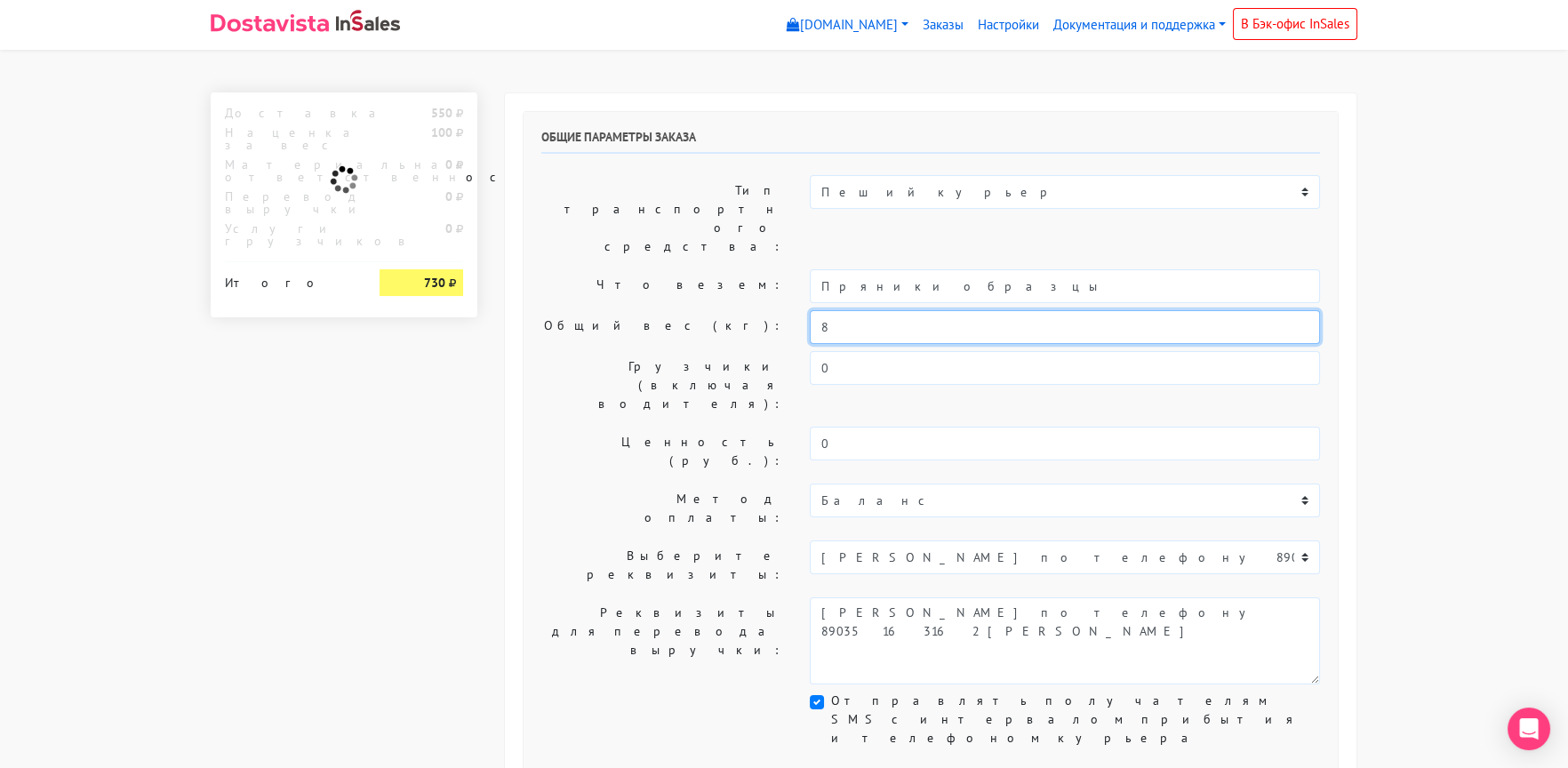
click at [767, 310] on div "Общий вес (кг): 8" at bounding box center [930, 327] width 805 height 34
type input "0,5"
click at [657, 310] on label "Общий вес (кг):" at bounding box center [662, 327] width 269 height 34
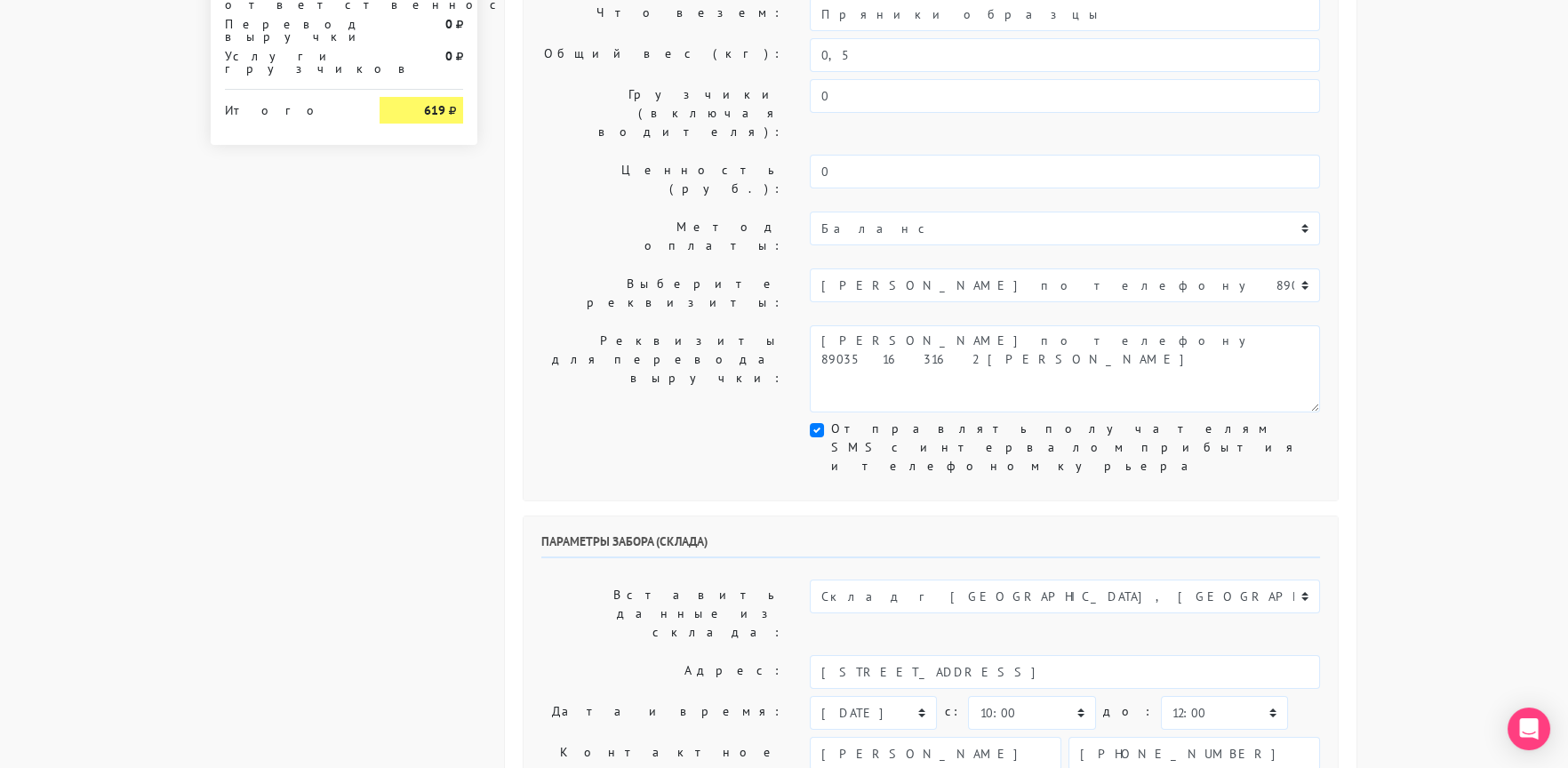
scroll to position [443, 0]
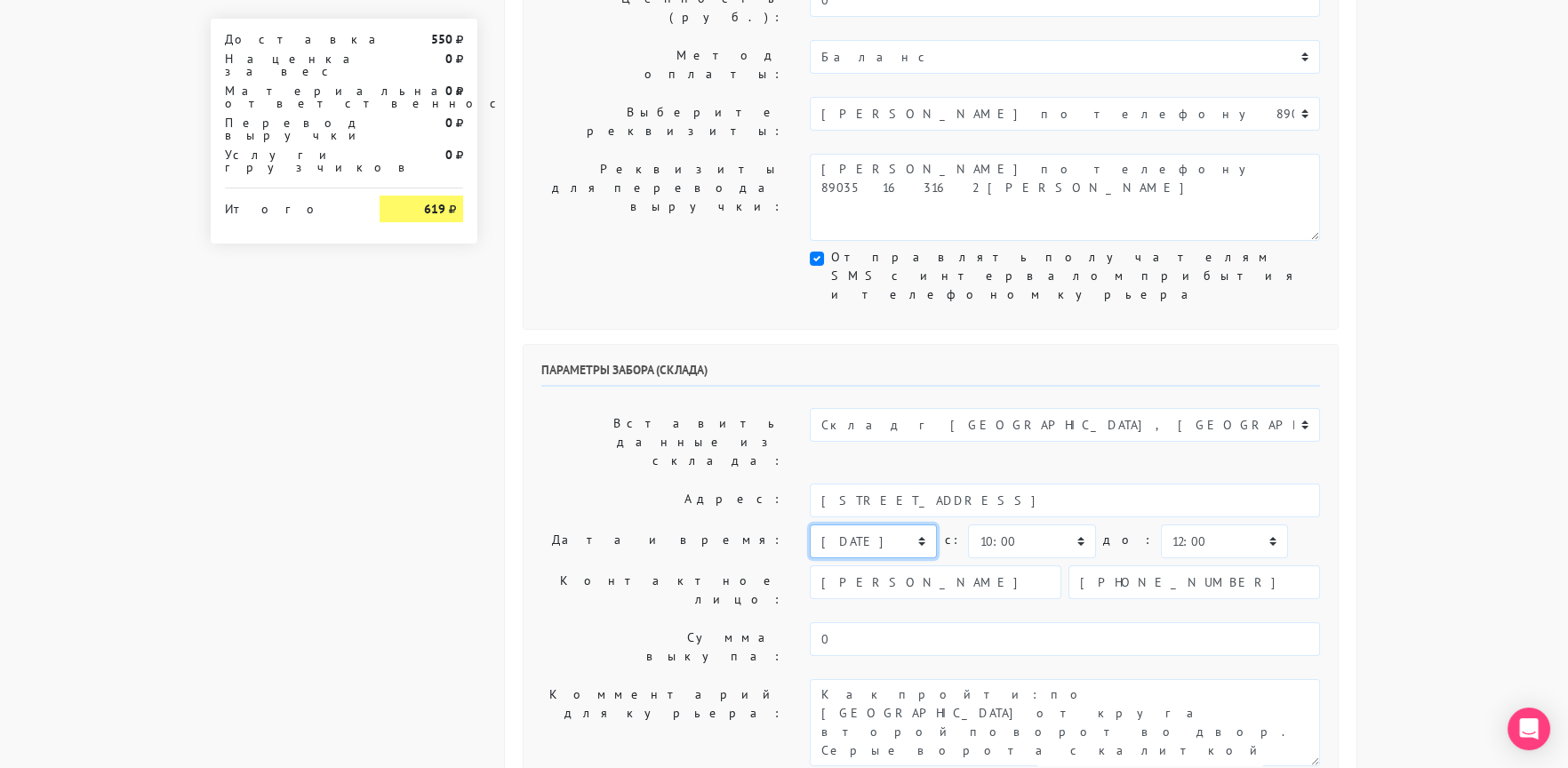
click at [851, 524] on select "сегодня завтра 30.08.2025 31.08.2025 01.09.2025 02.09.2025 03.09.2025 04.09.202…" at bounding box center [873, 541] width 127 height 34
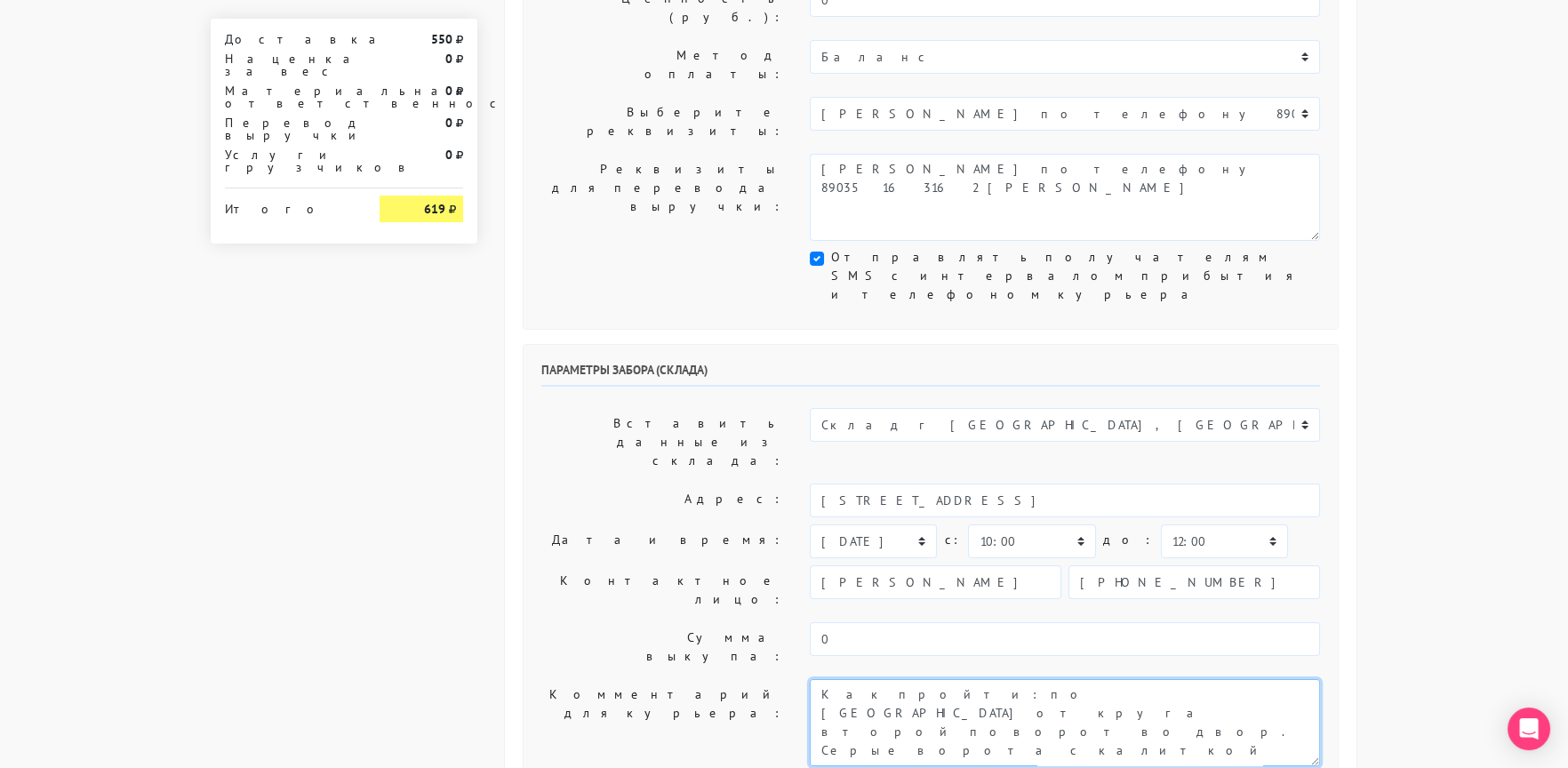
click at [818, 679] on textarea "Как пройти: по [GEOGRAPHIC_DATA] от круга второй поворот во двор. Серые ворота …" at bounding box center [1064, 722] width 510 height 87
type textarea "Заказ 30590. Как пройти: по улице Кавказский бульвар от круга второй поворот во…"
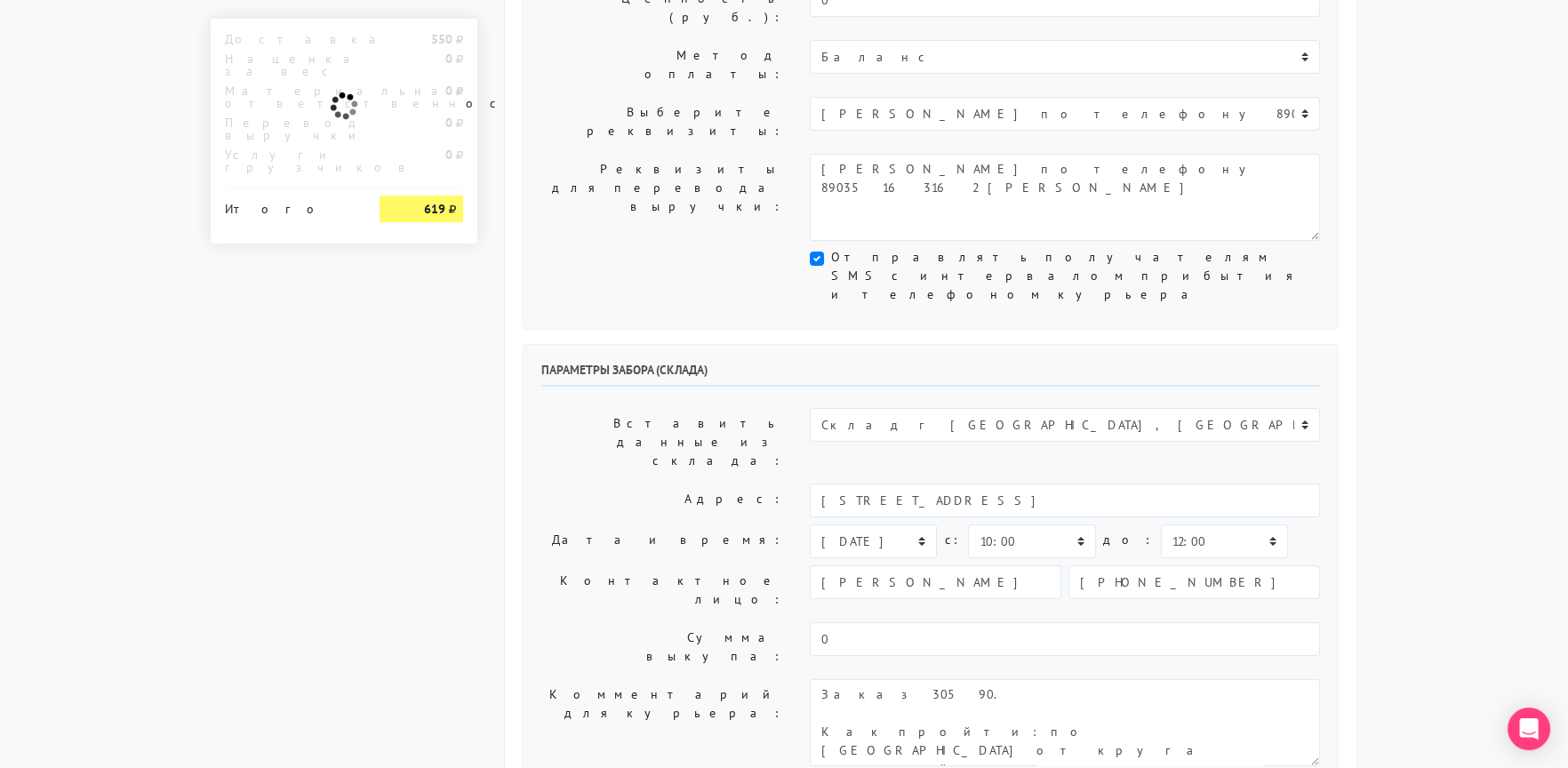
click at [691, 351] on div "Параметры забора (склада) Вставить данные из склада: Склад г [GEOGRAPHIC_DATA],…" at bounding box center [930, 567] width 815 height 446
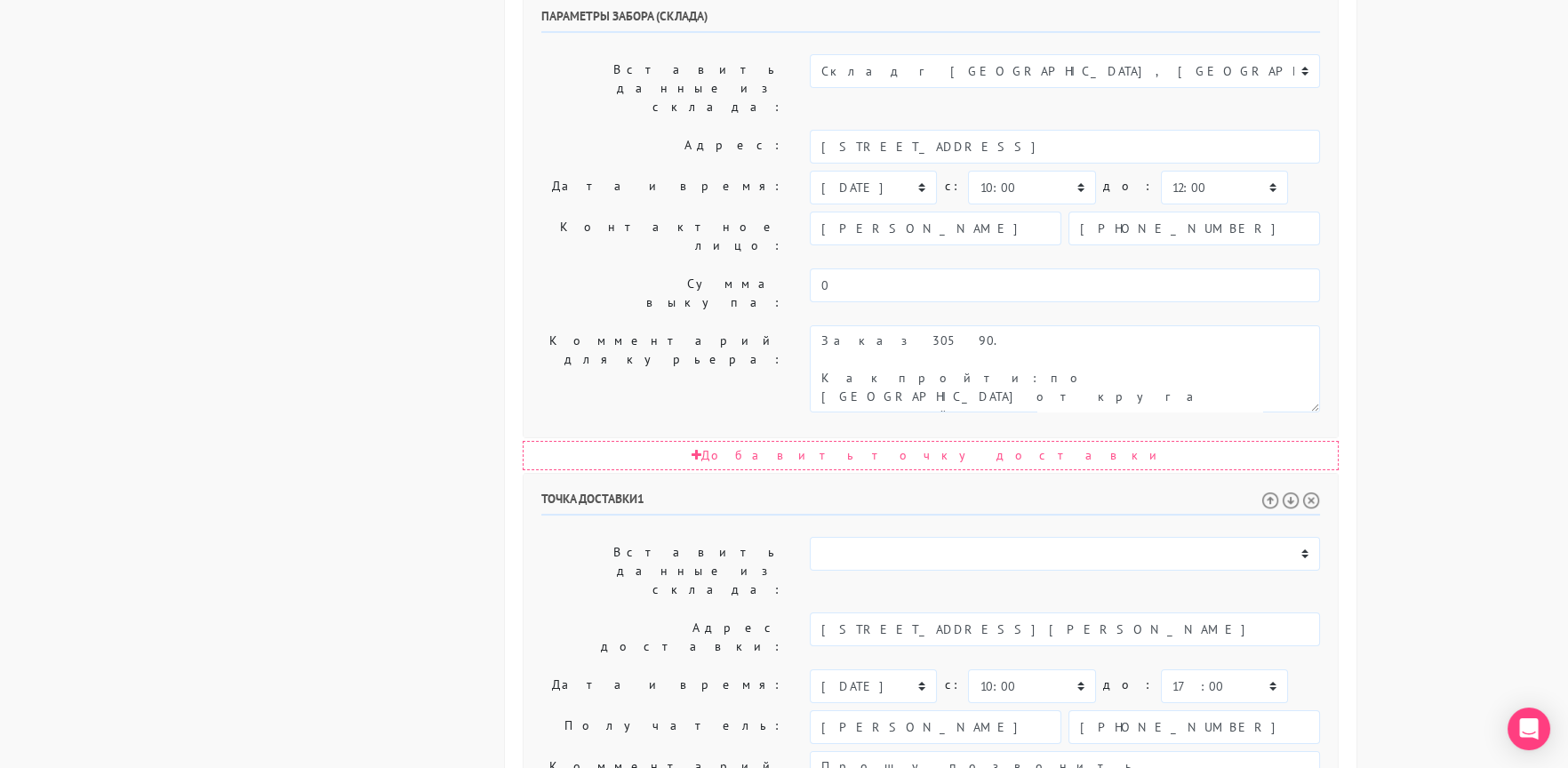
scroll to position [799, 0]
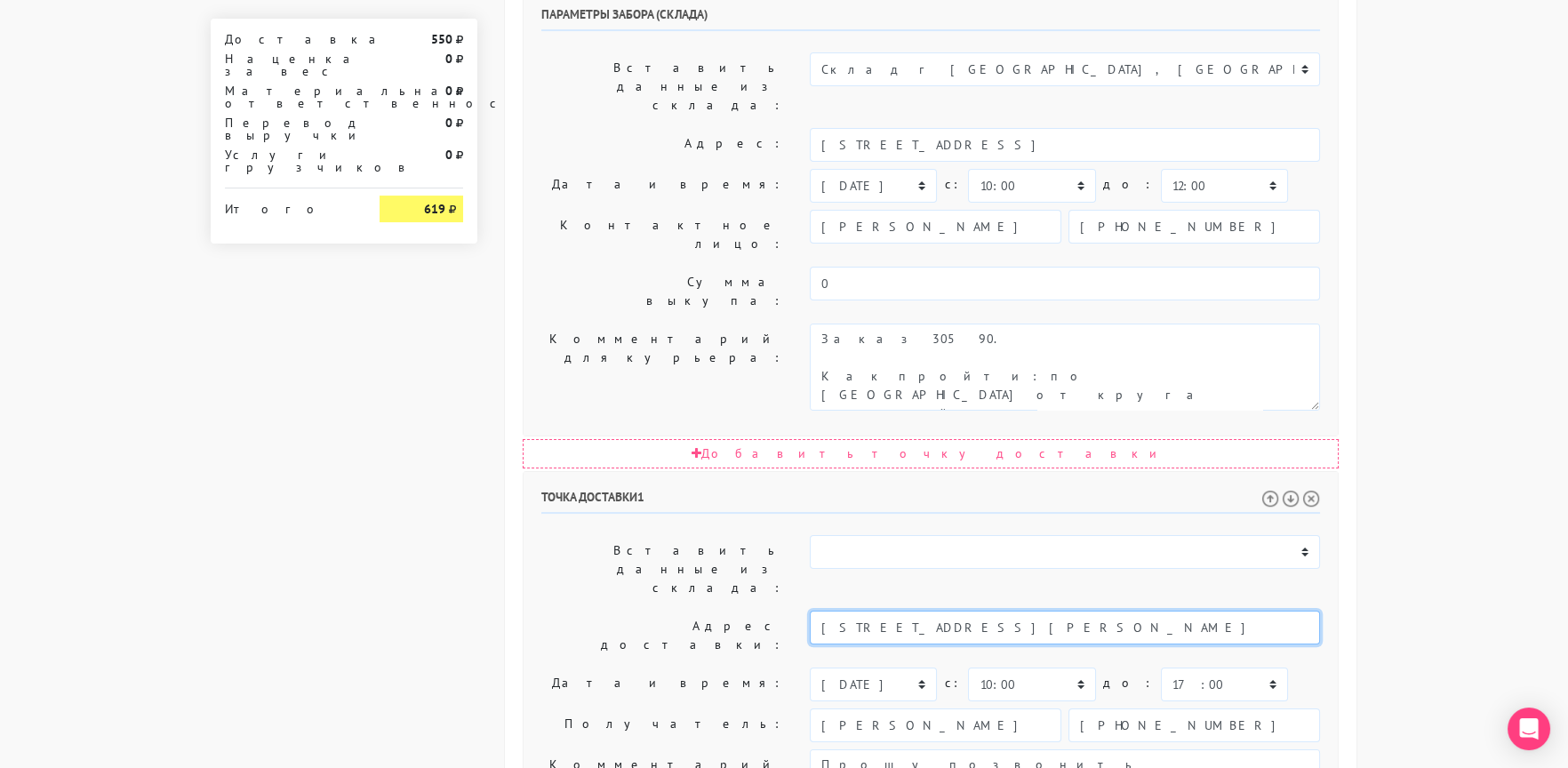
click at [944, 610] on input "Москва, ул. Маршала Рыбалко д. 2к8" at bounding box center [1064, 627] width 510 height 34
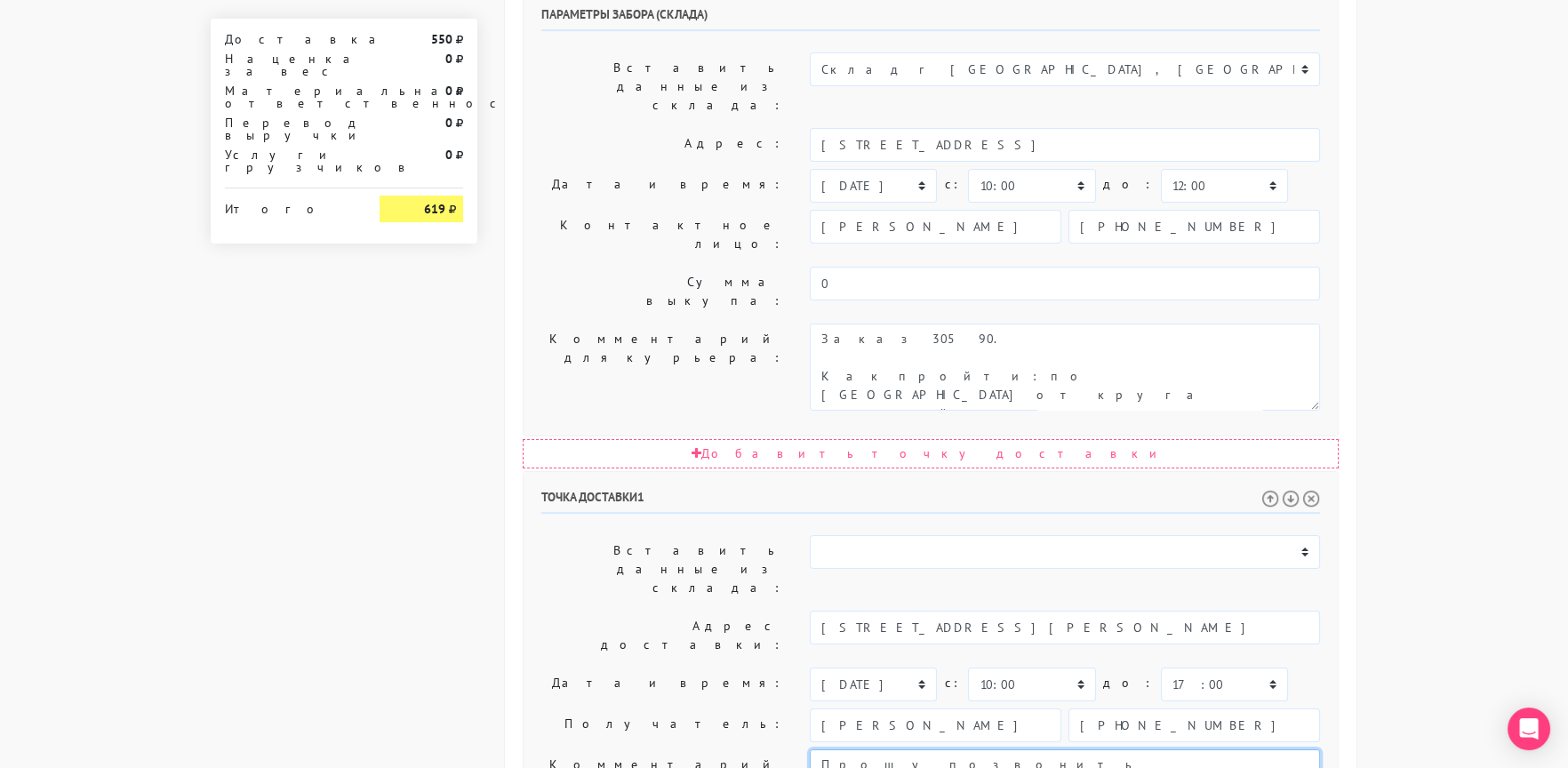
scroll to position [18, 0]
drag, startPoint x: 950, startPoint y: 496, endPoint x: 1278, endPoint y: 602, distance: 344.7
click at [1278, 602] on div "Точка доставки 1 Вставить данные из склада: Склад г Москва, Россия c: 0" at bounding box center [930, 779] width 815 height 616
paste textarea "Москва, ул. Маршала Рыбалко д. 2к8"
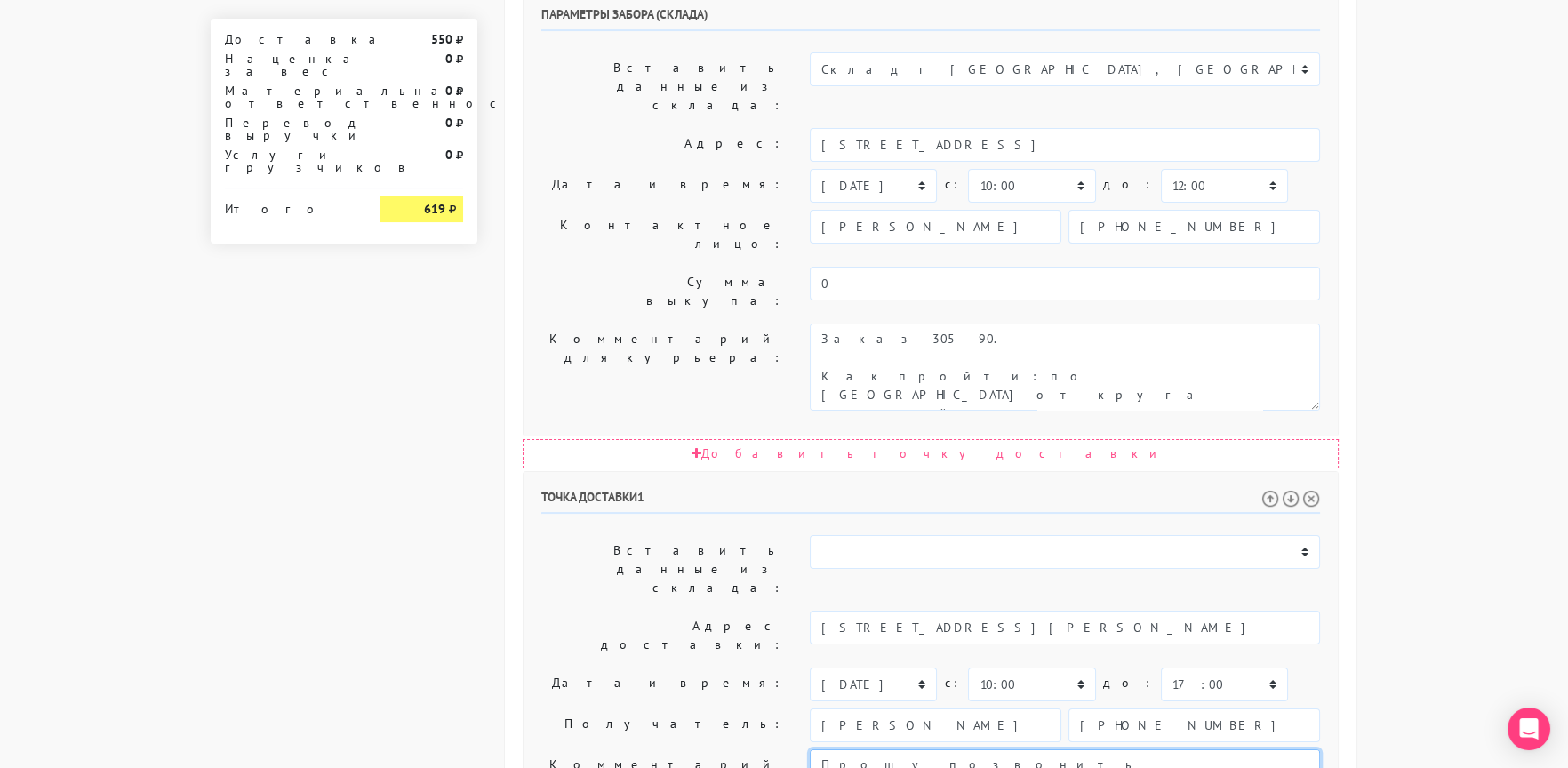
drag, startPoint x: 1141, startPoint y: 473, endPoint x: 892, endPoint y: 495, distance: 250.0
paste textarea "деловой центр Маршал - 09:30-17:30."
drag, startPoint x: 862, startPoint y: 493, endPoint x: 850, endPoint y: 494, distance: 12.0
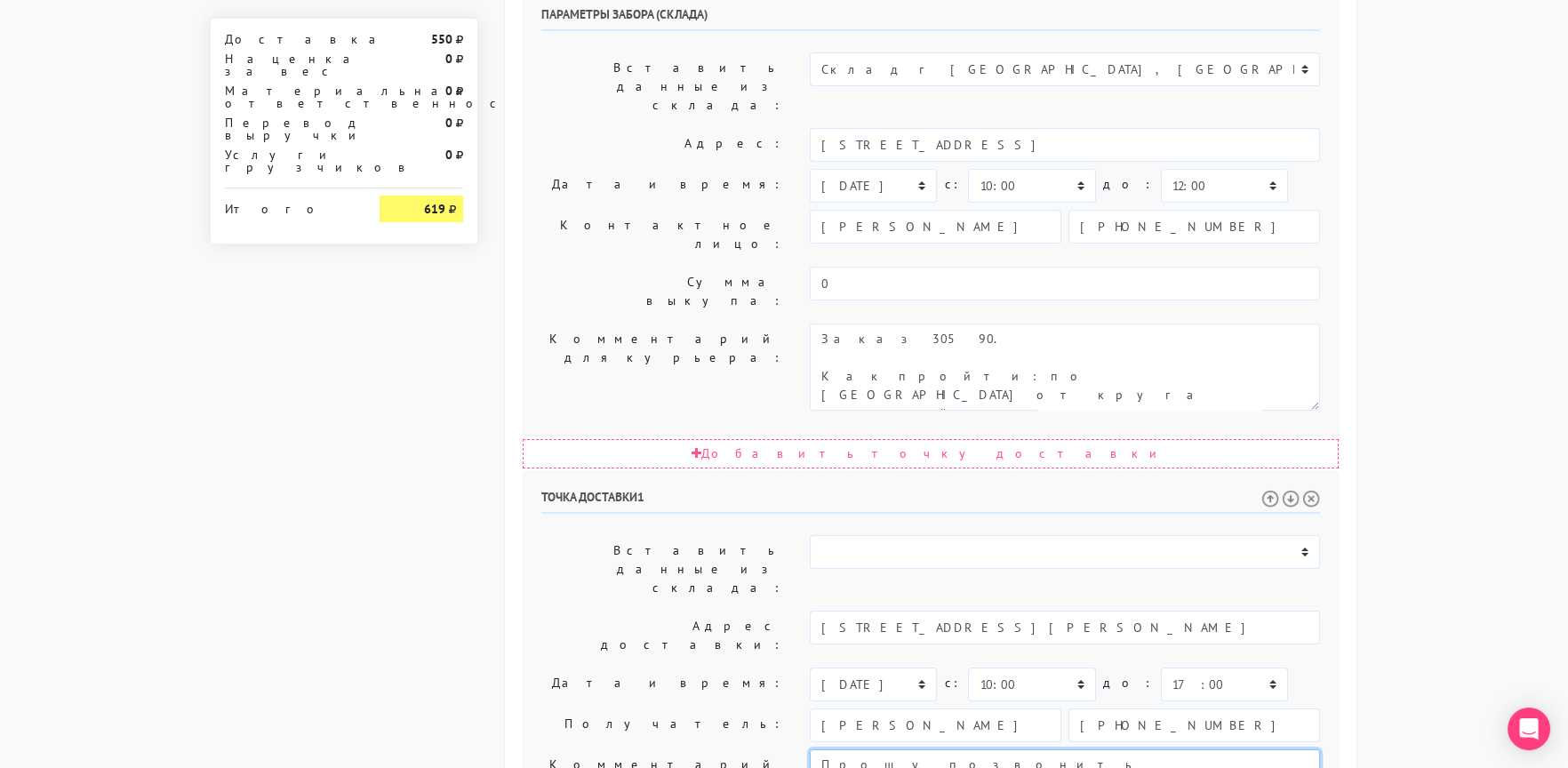
drag, startPoint x: 984, startPoint y: 496, endPoint x: 994, endPoint y: 496, distance: 10.0
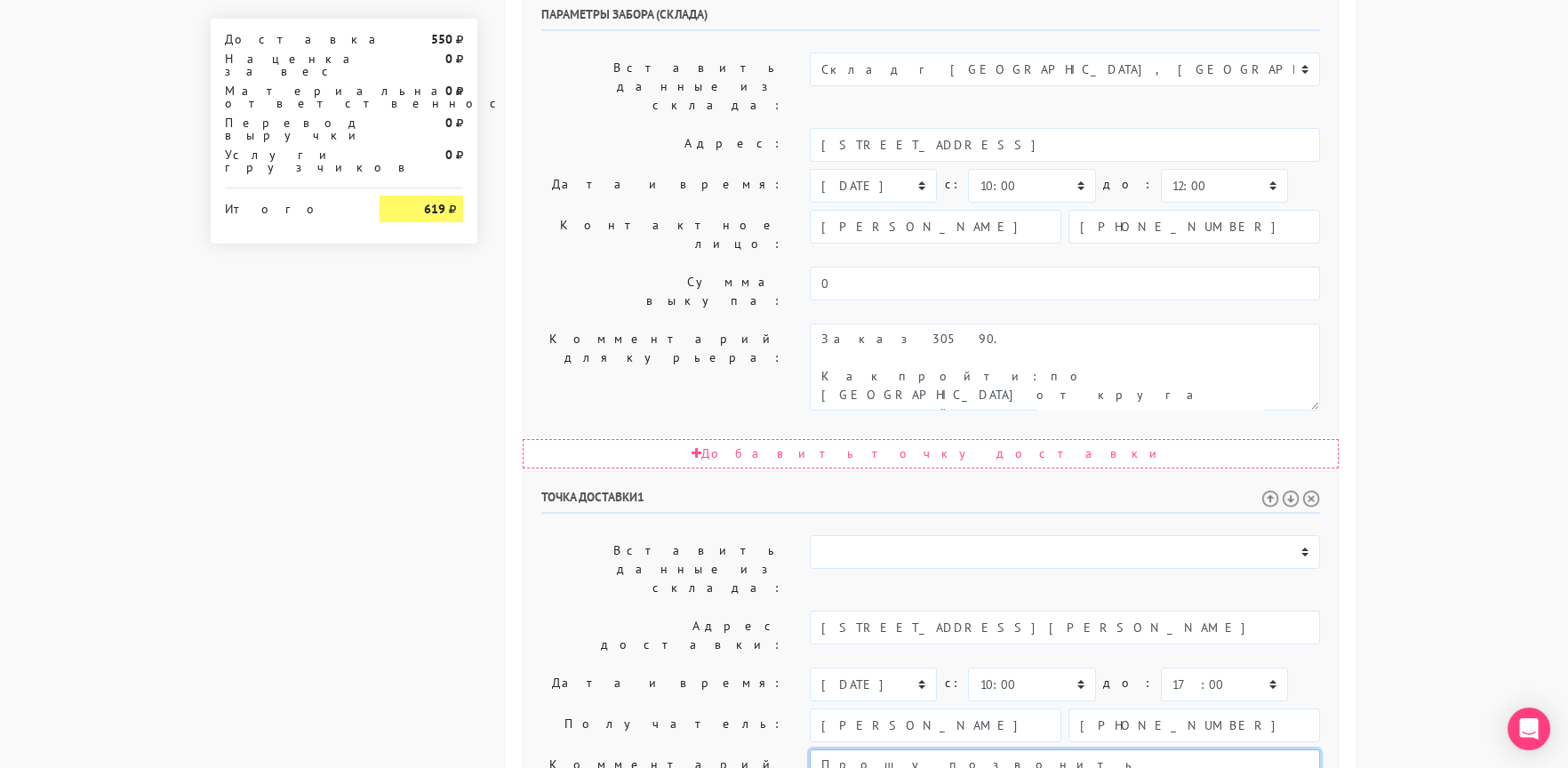
drag, startPoint x: 1076, startPoint y: 475, endPoint x: 1137, endPoint y: 473, distance: 61.0
type textarea "Прошу позвонить получателю перед выездом. Москва, ул. Маршала Рыбалко д. 2к8, д…"
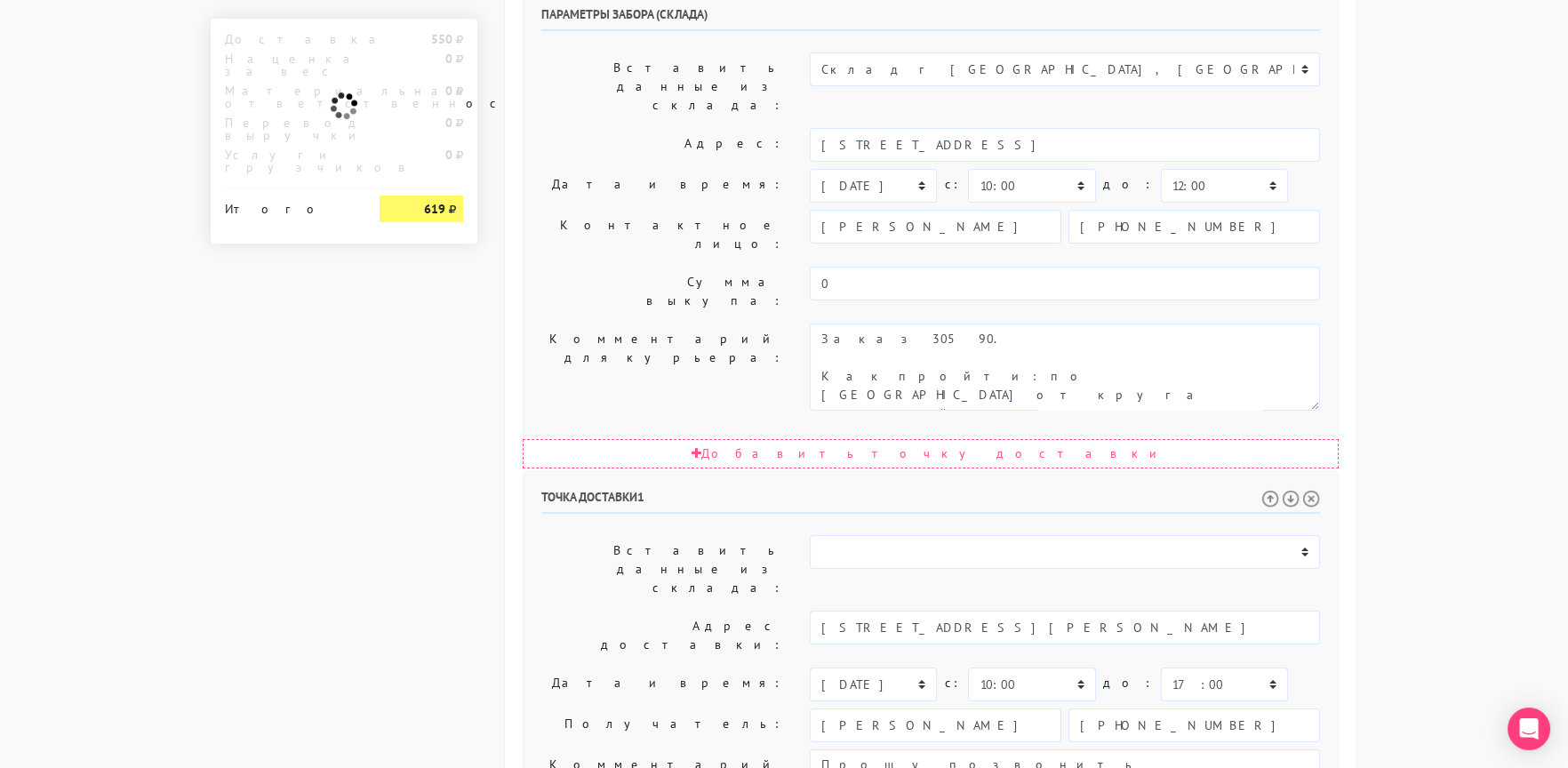
click at [556, 708] on label "Получатель:" at bounding box center [662, 725] width 269 height 34
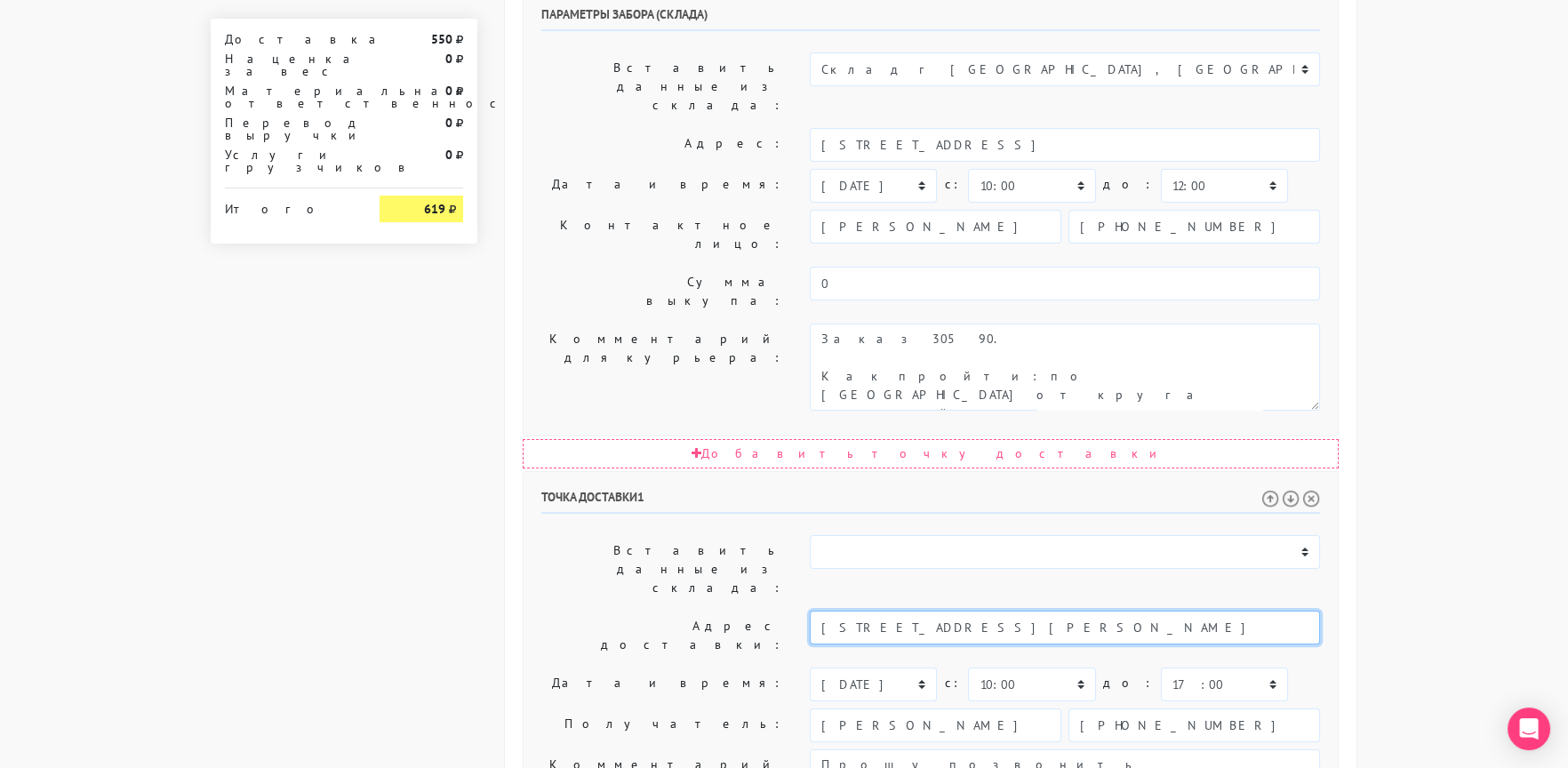
click at [1038, 610] on input "Москва, ул. Маршала Рыбалко д. 2к8" at bounding box center [1064, 627] width 510 height 34
click at [1028, 645] on li "Москва, улица Маршала Рыбалко, 2 к8. Маршал, деловой центр" at bounding box center [1064, 657] width 508 height 24
type input "Москва, улица Маршала Рыбалко, 2 к8. Маршал, деловой центр"
click at [595, 668] on label "Дата и время:" at bounding box center [662, 684] width 269 height 34
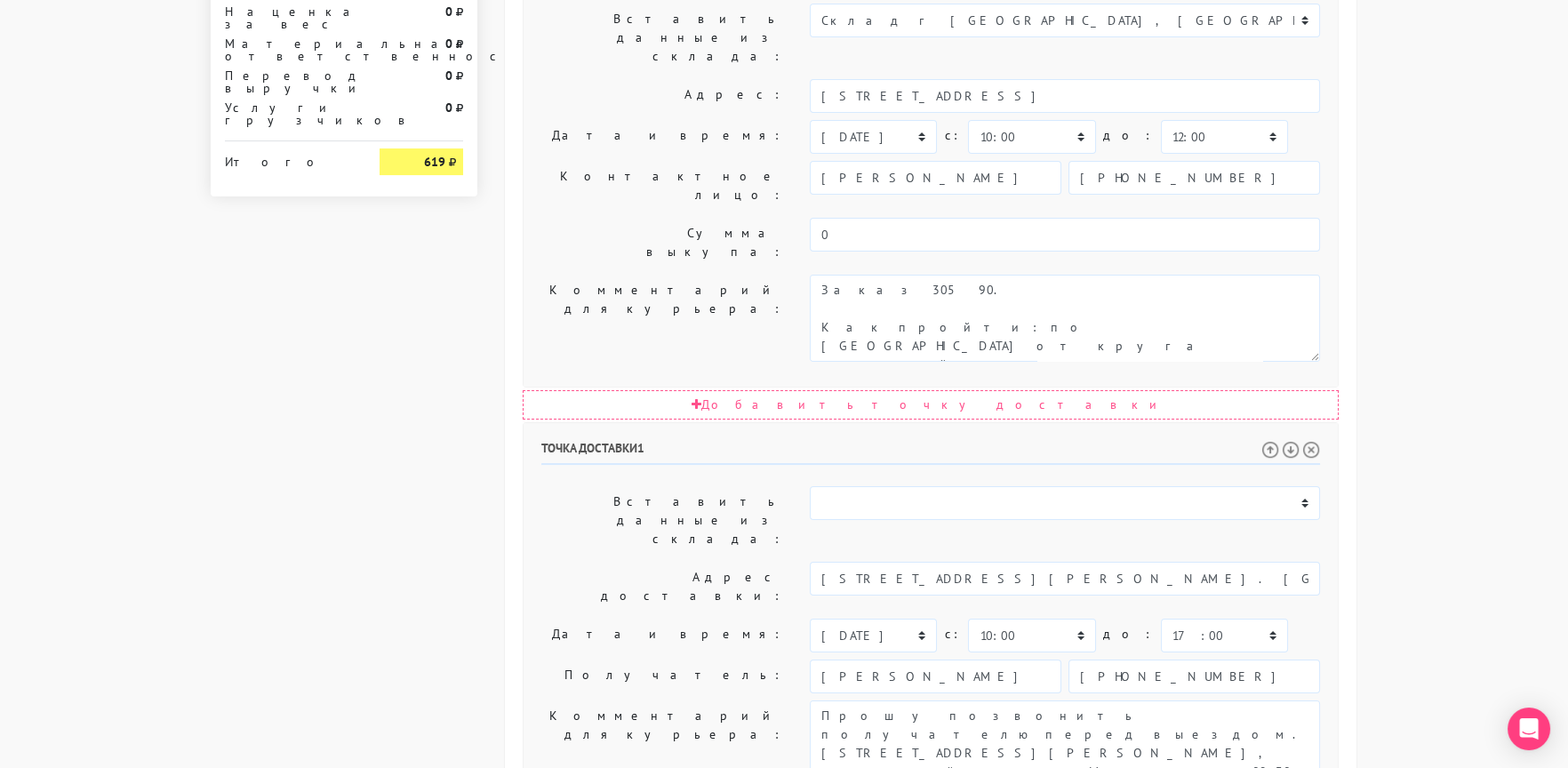
scroll to position [868, 0]
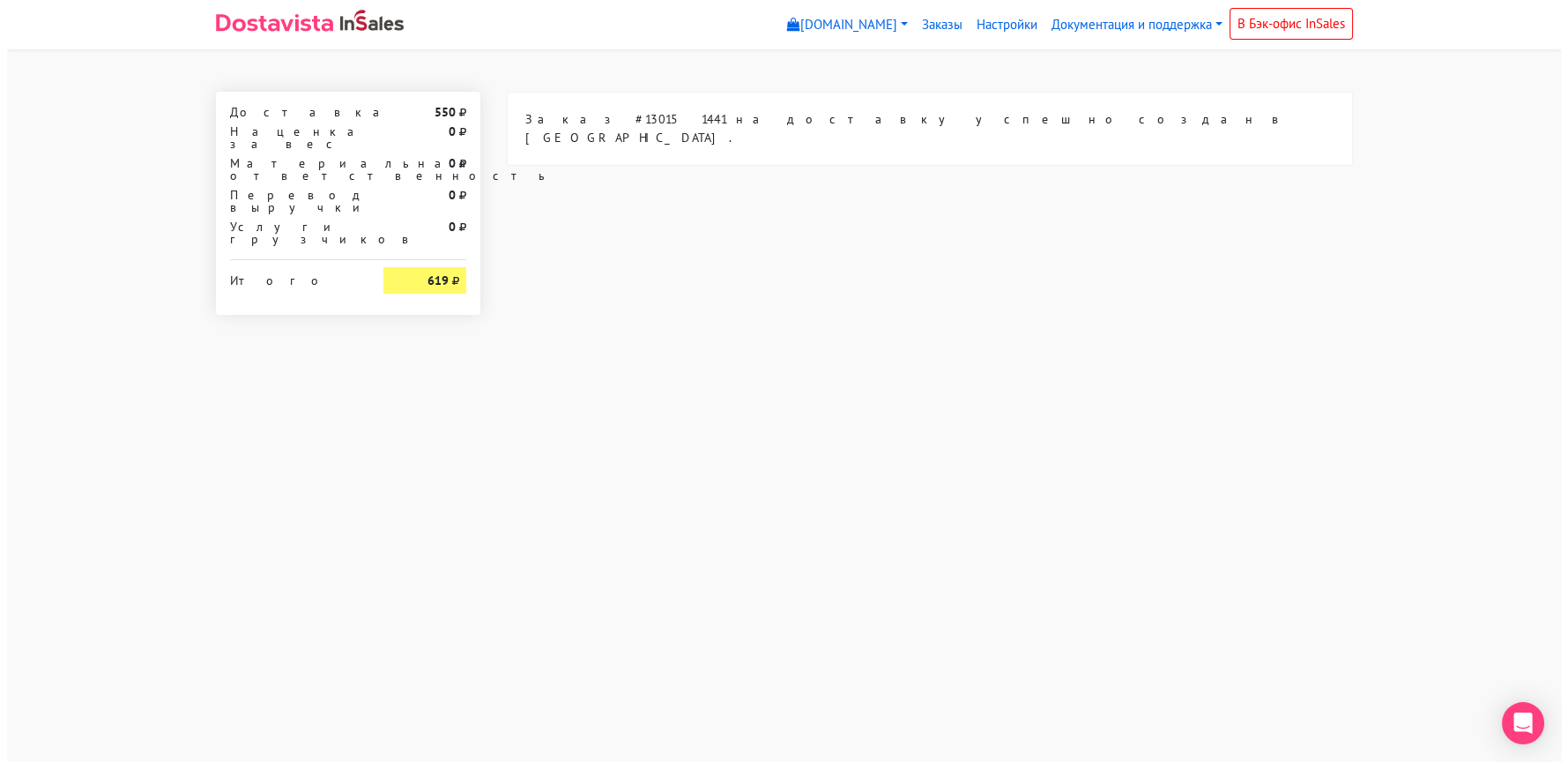
scroll to position [0, 0]
